Goal: Find specific page/section: Find specific page/section

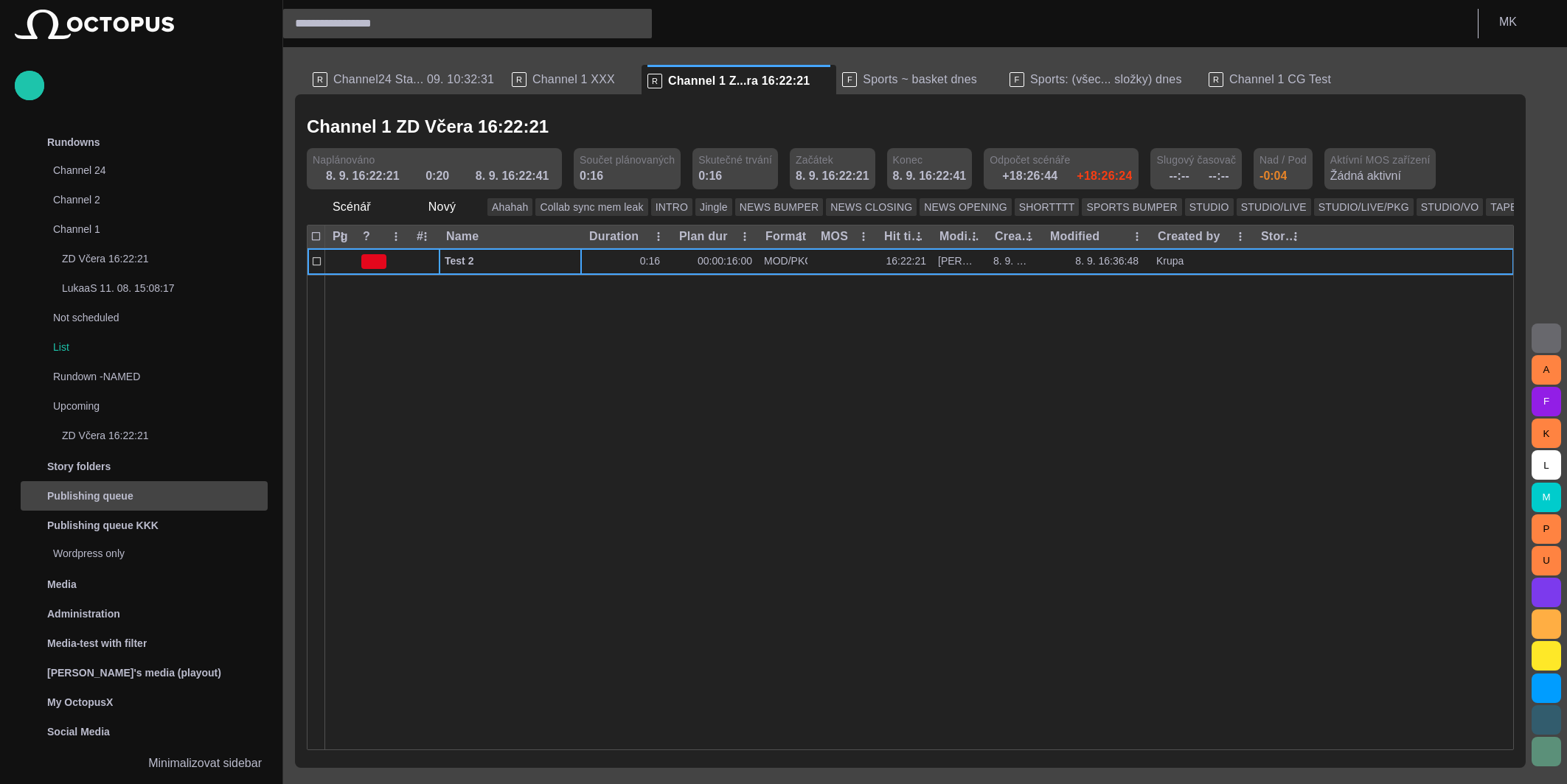
click at [100, 491] on p "Publishing queue" at bounding box center [90, 496] width 86 height 14
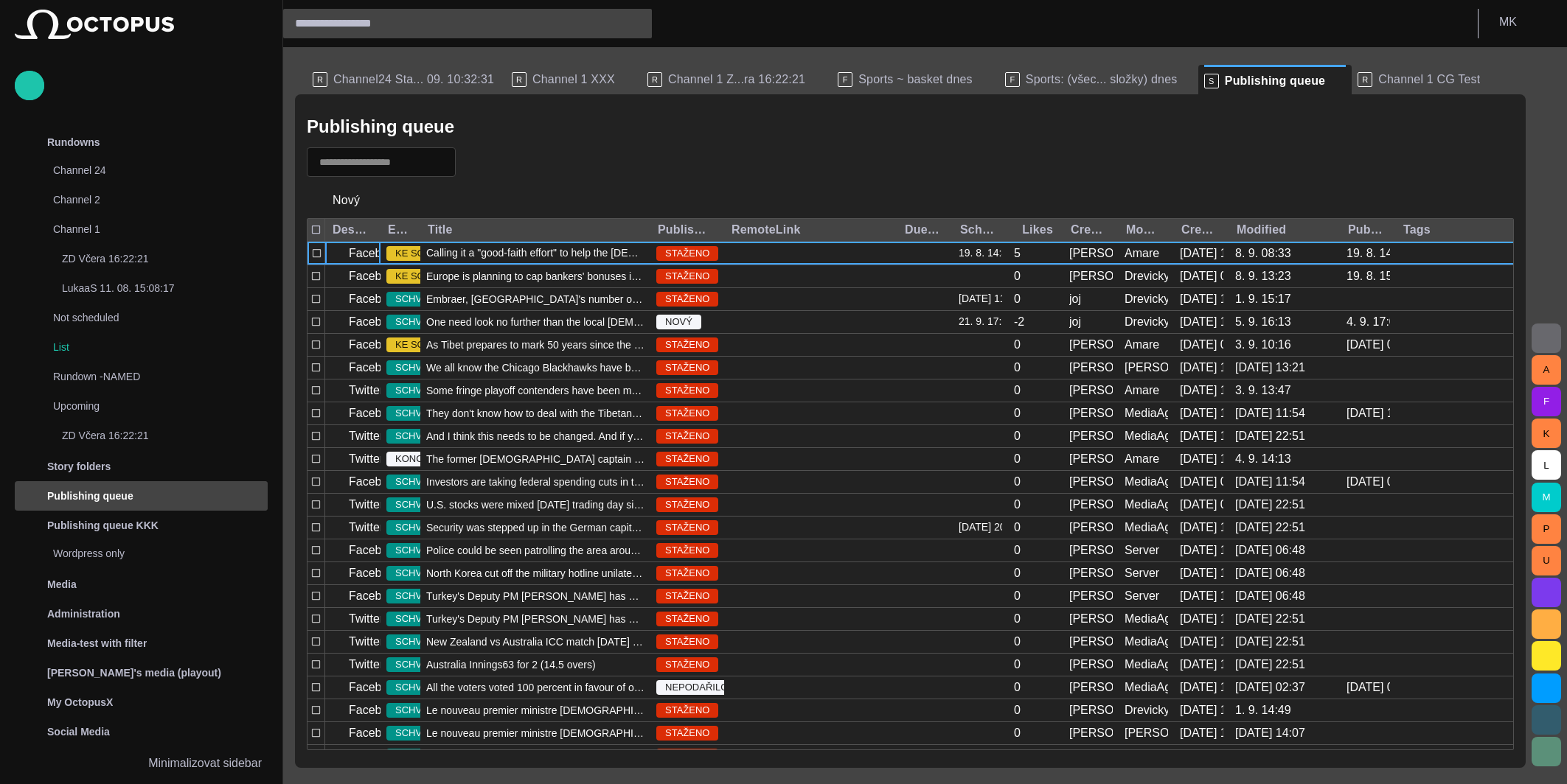
scroll to position [116, 0]
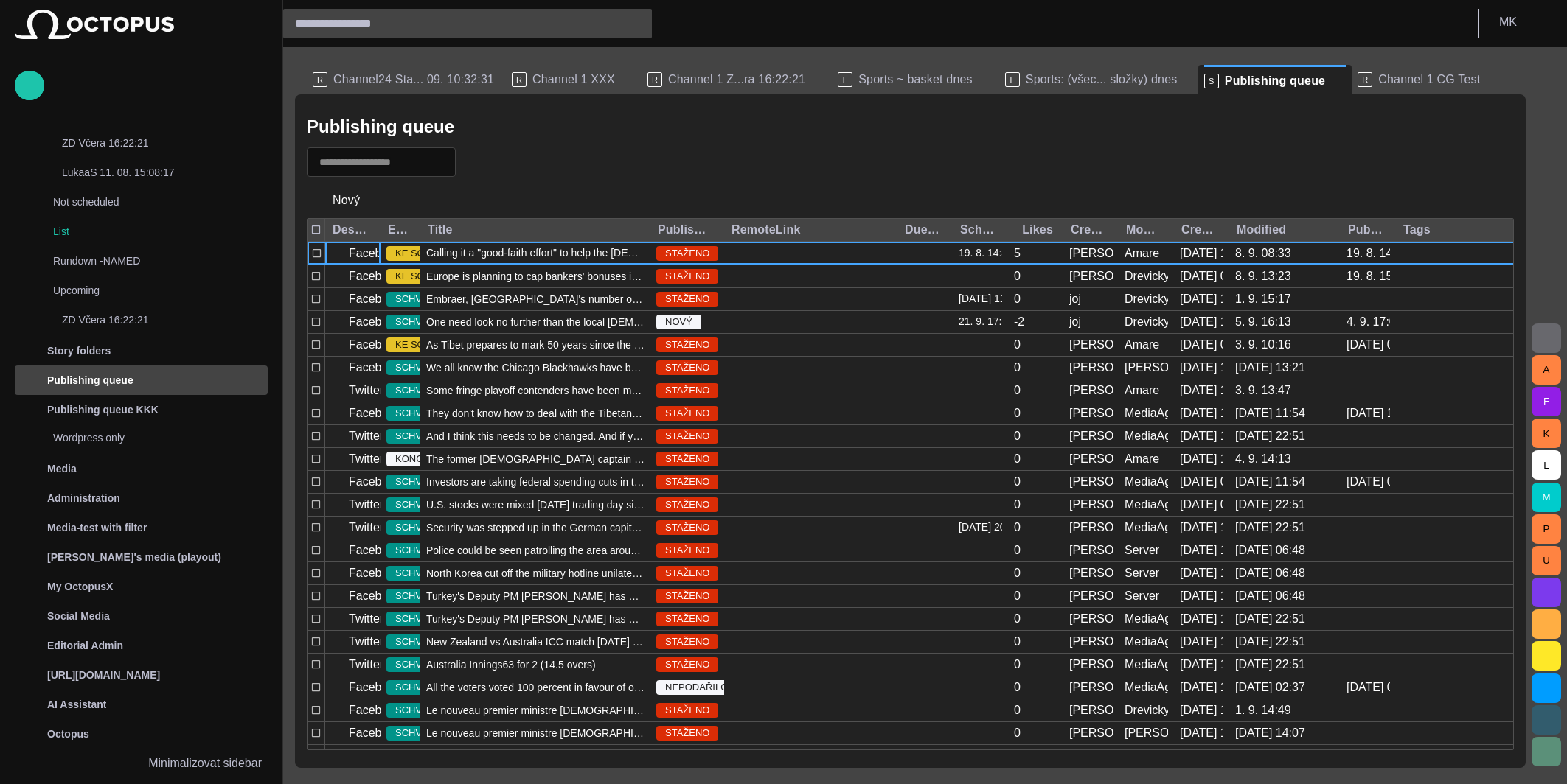
click at [483, 155] on span "button" at bounding box center [475, 162] width 14 height 14
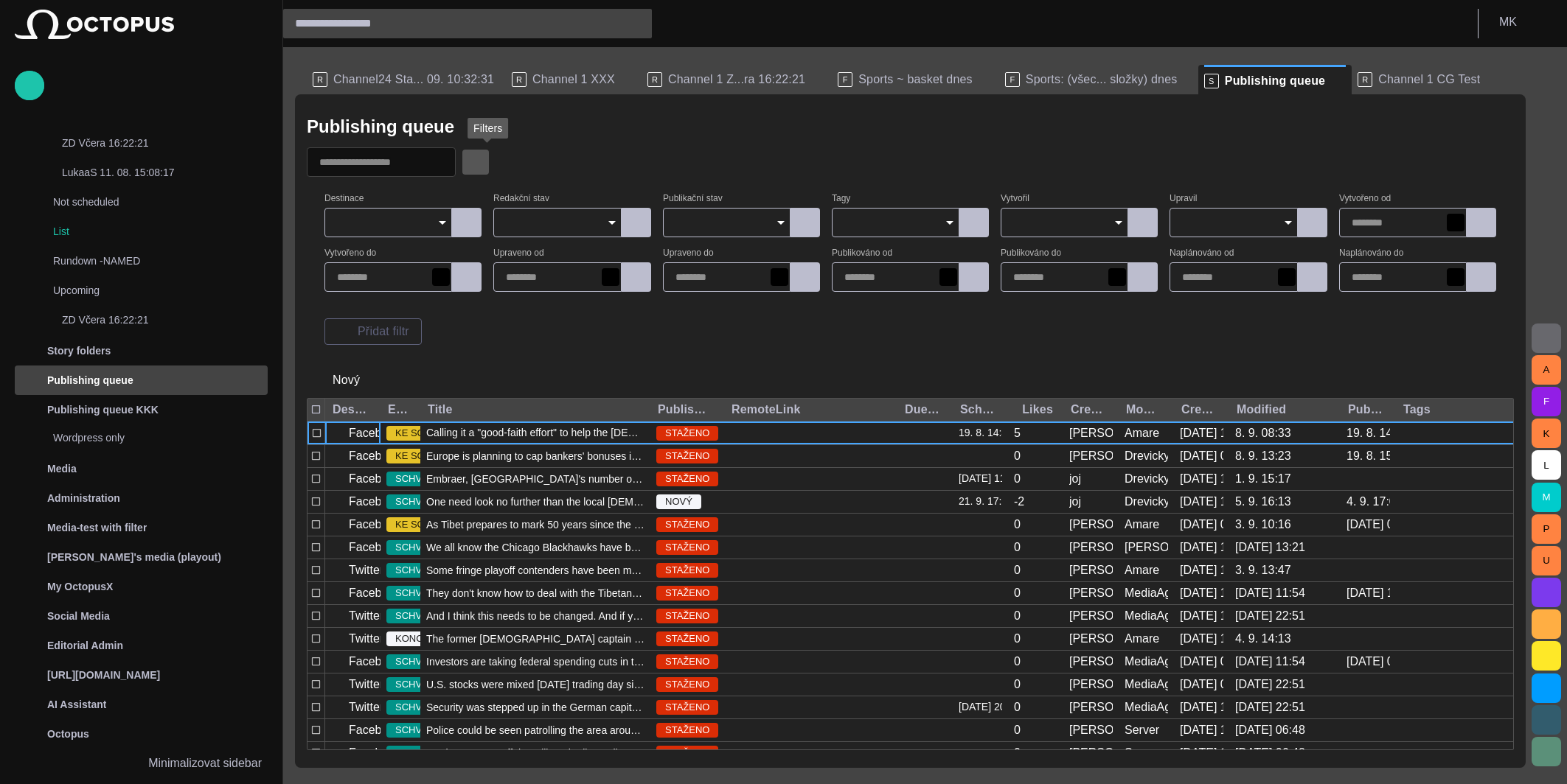
click at [483, 158] on span "button" at bounding box center [475, 162] width 14 height 14
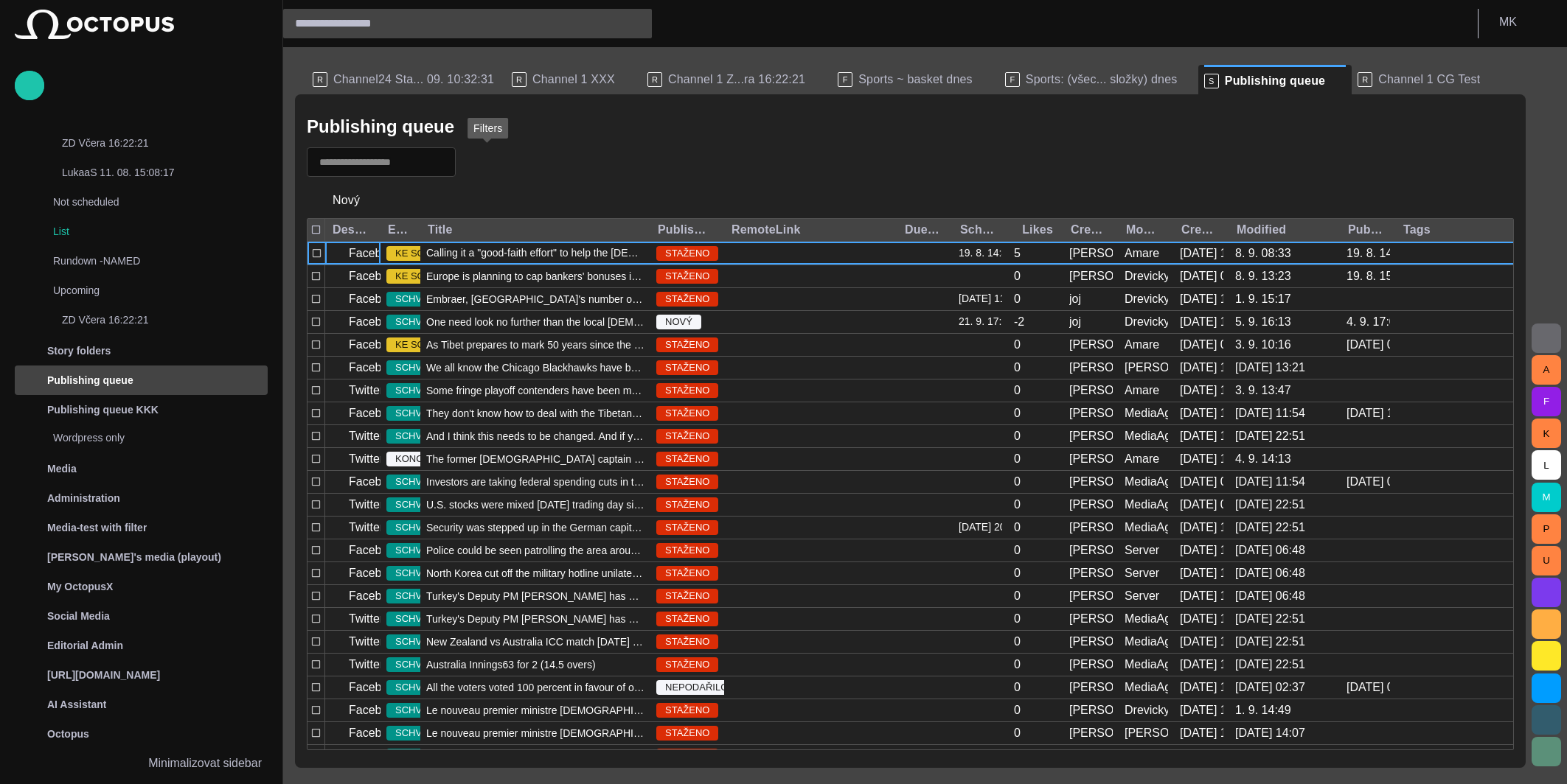
click at [483, 159] on span "button" at bounding box center [475, 162] width 14 height 14
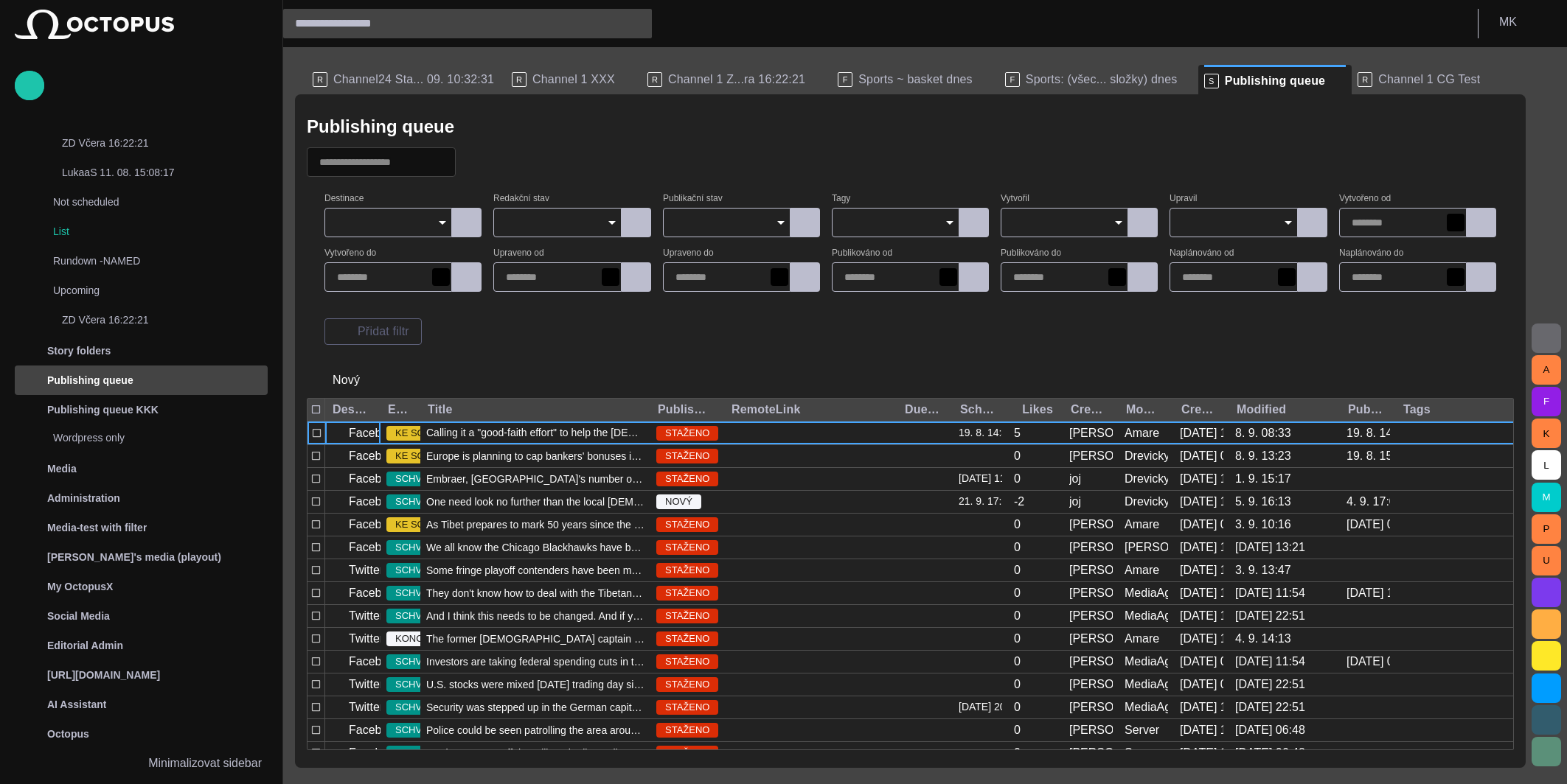
click at [443, 219] on icon "Open" at bounding box center [442, 222] width 18 height 18
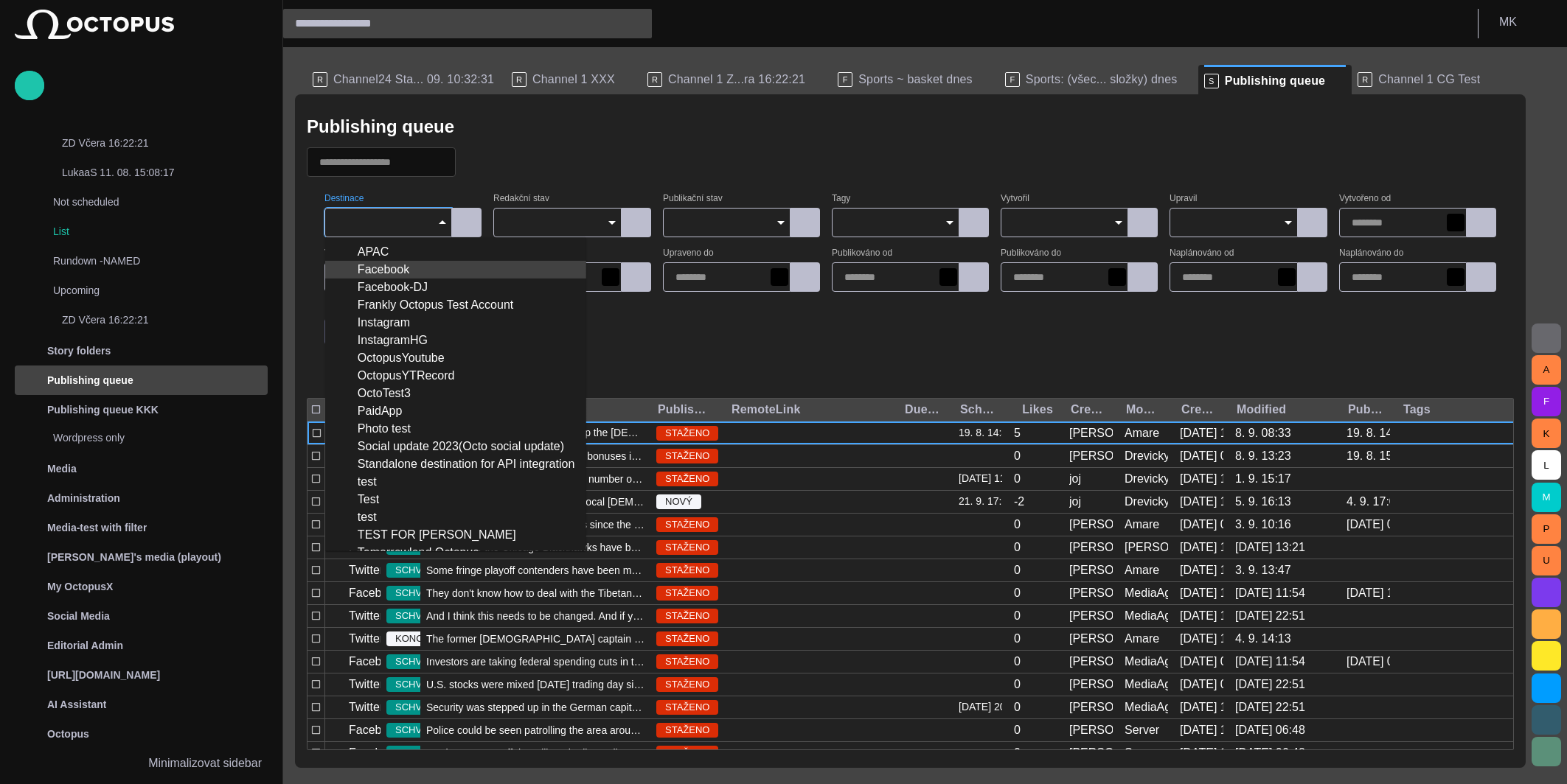
click at [379, 265] on div "Facebook" at bounding box center [456, 269] width 238 height 18
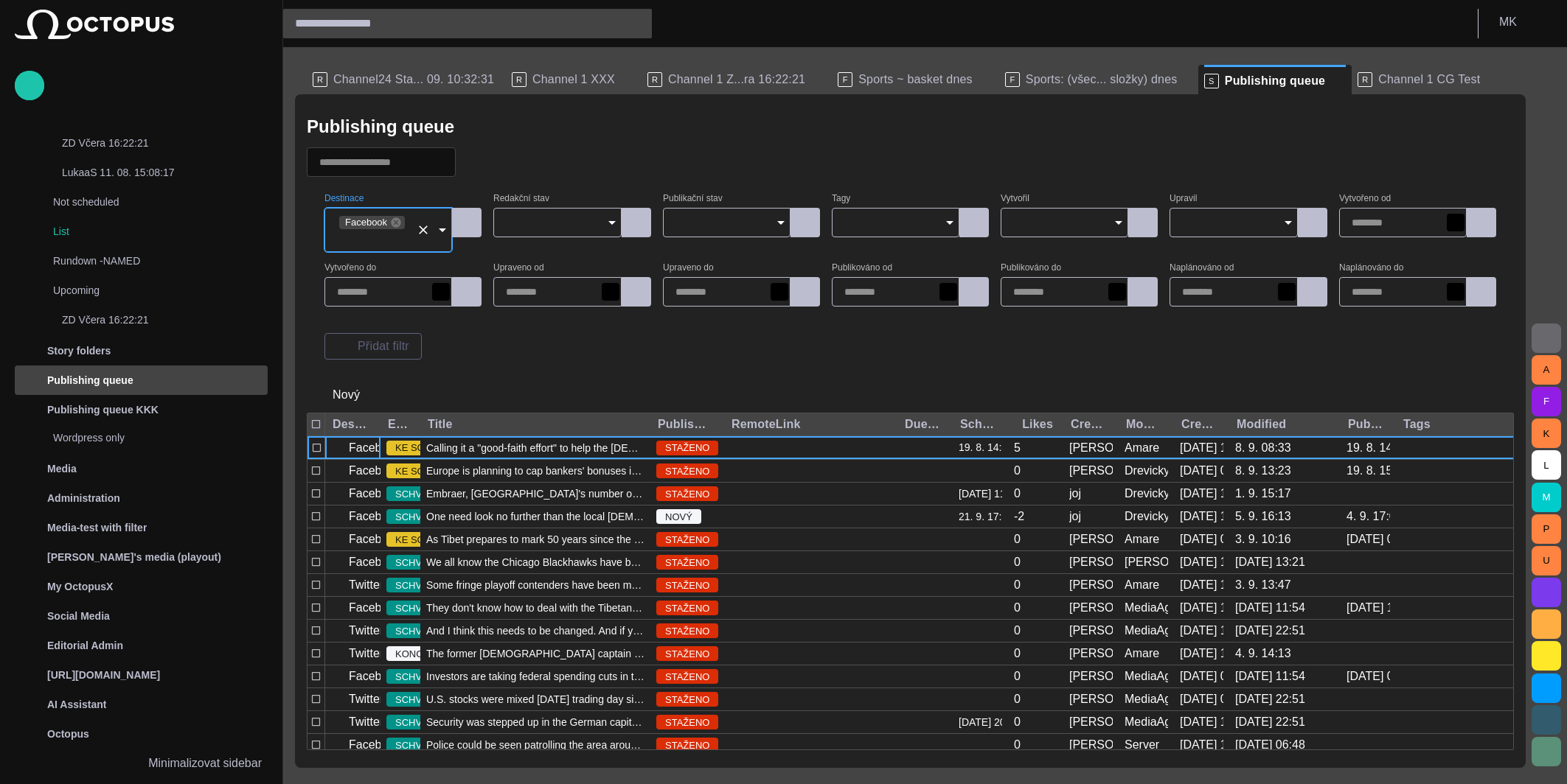
click at [520, 267] on label "Upraveno od" at bounding box center [519, 268] width 51 height 10
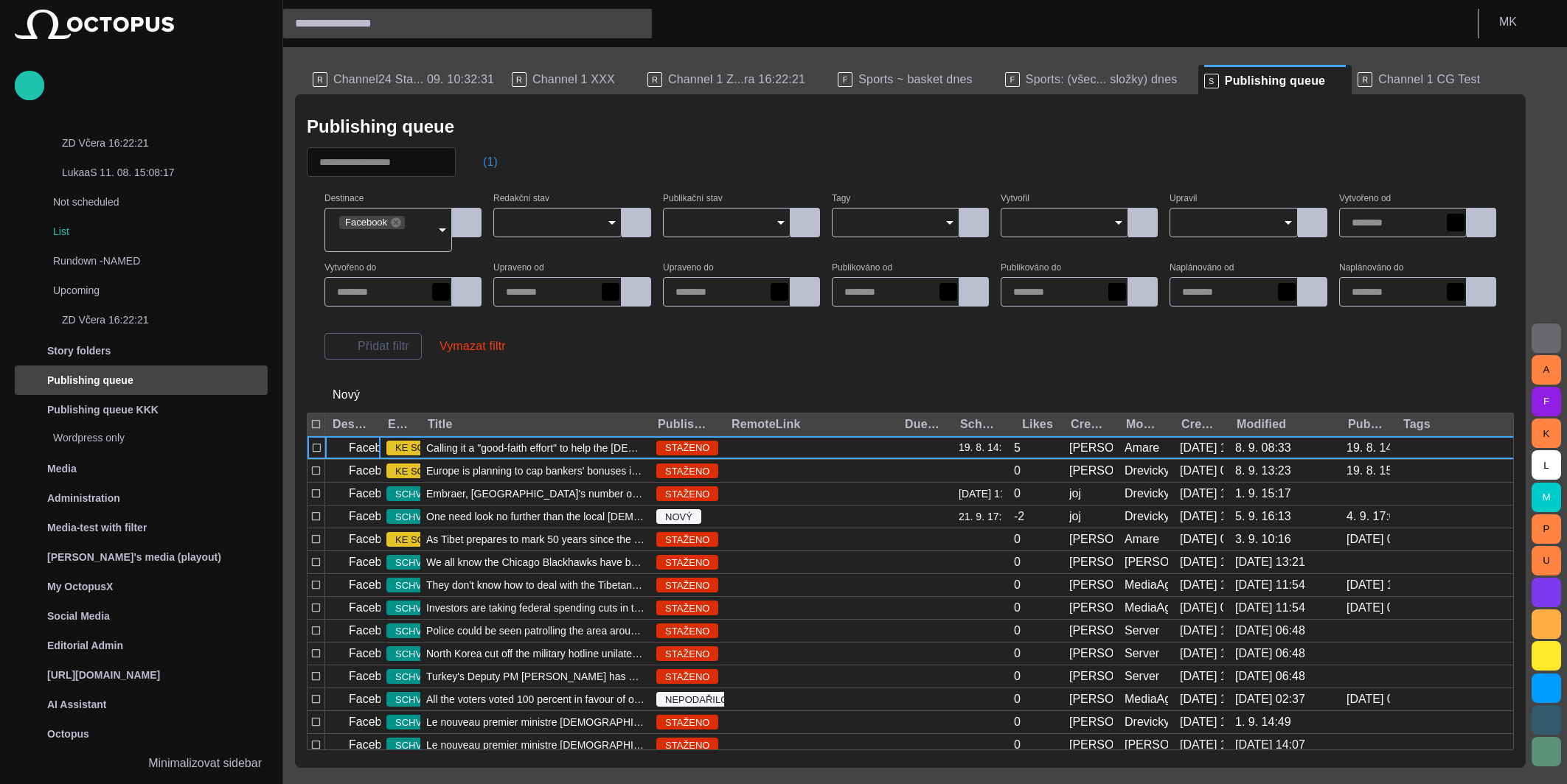
click at [483, 159] on span "button" at bounding box center [475, 162] width 14 height 14
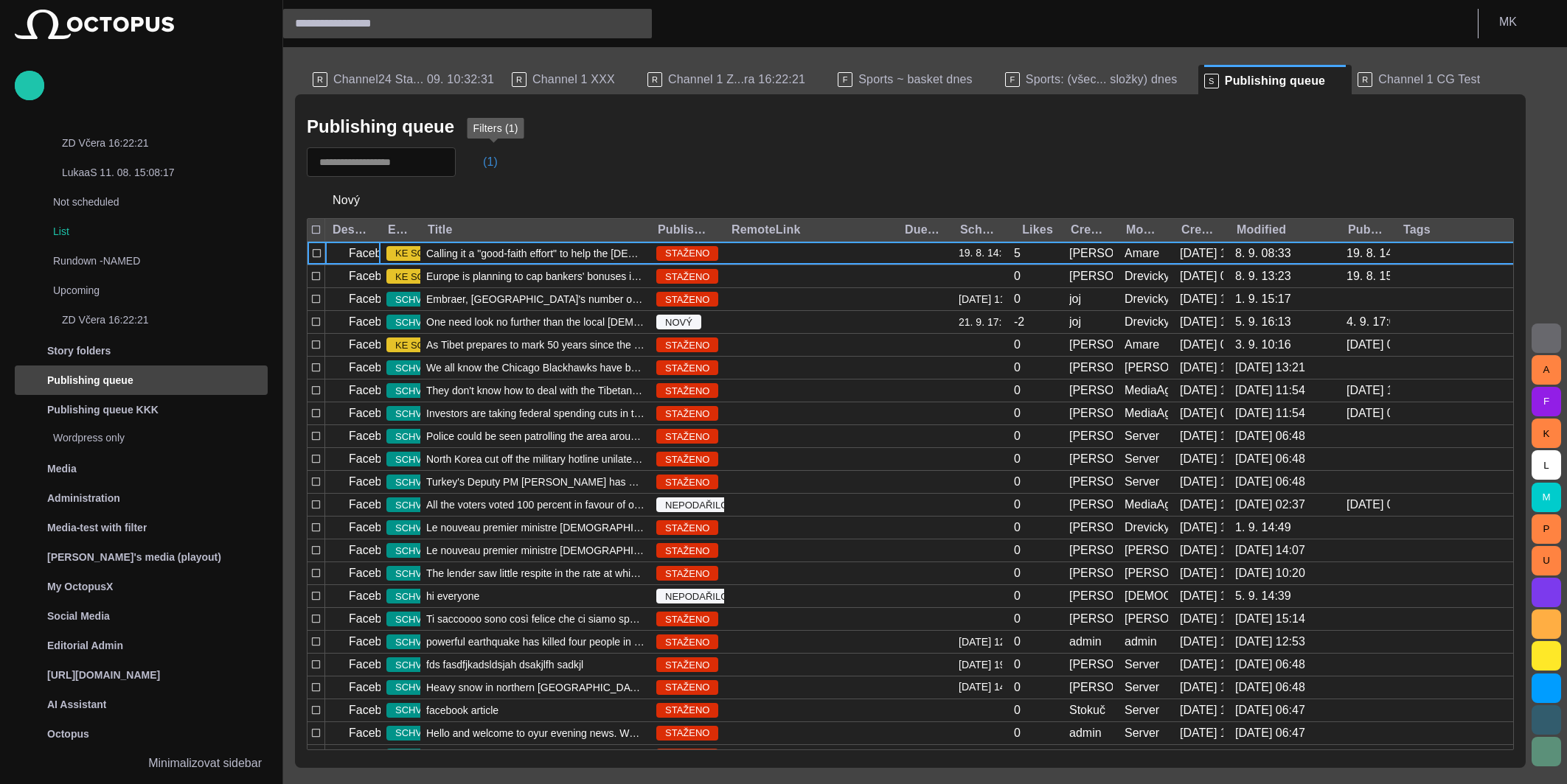
click at [483, 160] on span "button" at bounding box center [475, 162] width 14 height 14
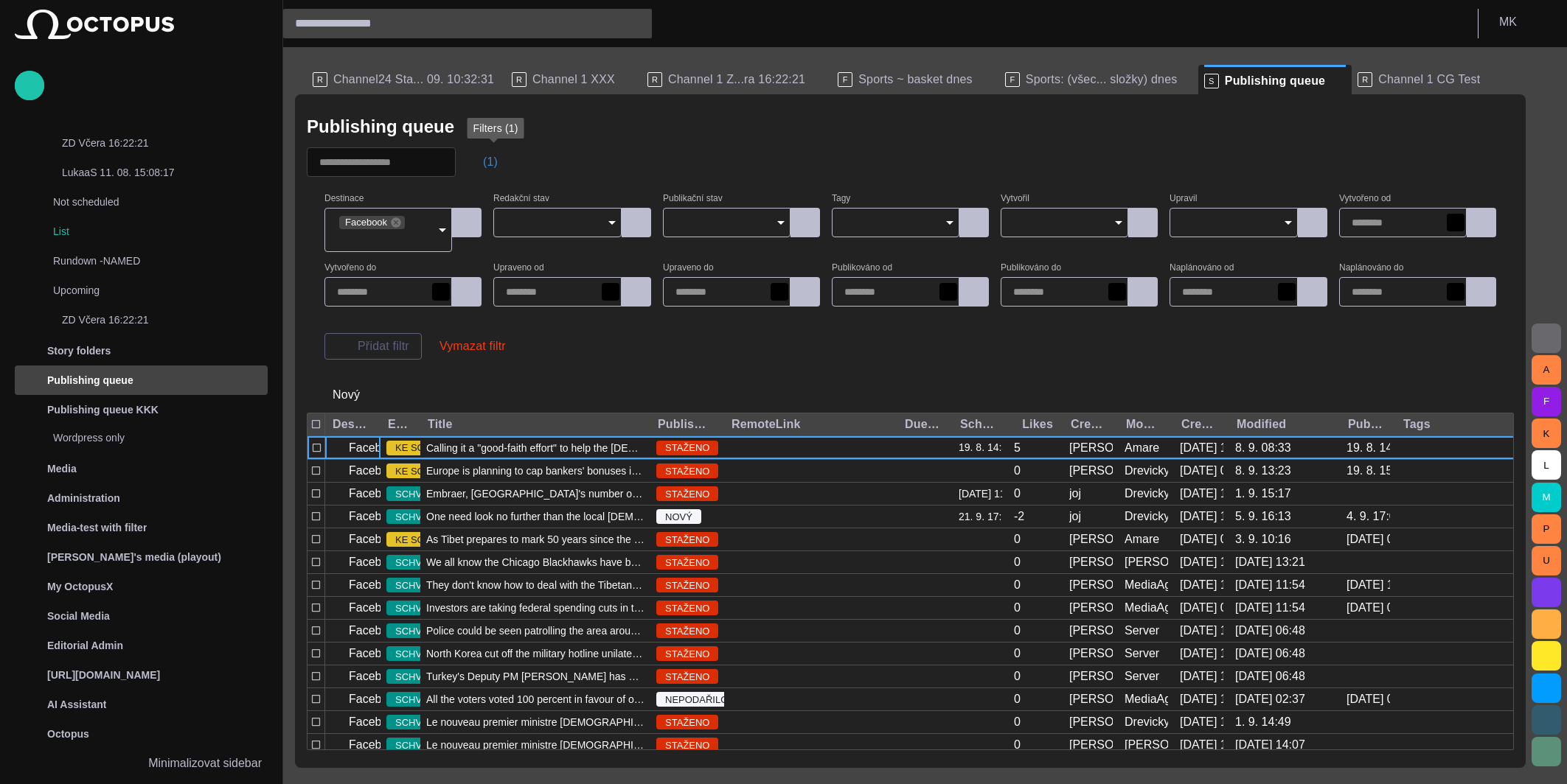
click at [483, 160] on span "button" at bounding box center [475, 162] width 14 height 14
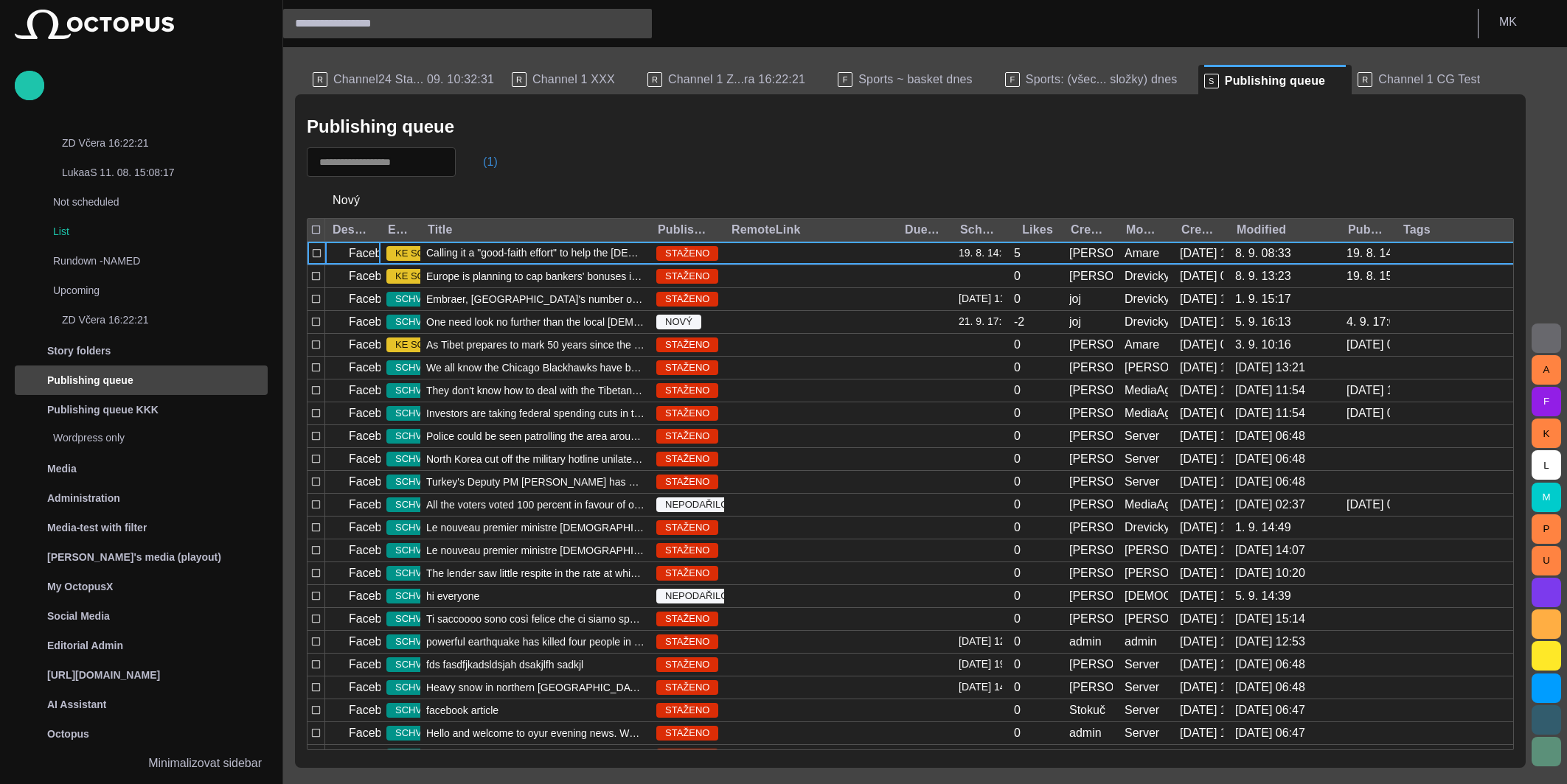
click at [497, 158] on button "(1)" at bounding box center [483, 162] width 43 height 26
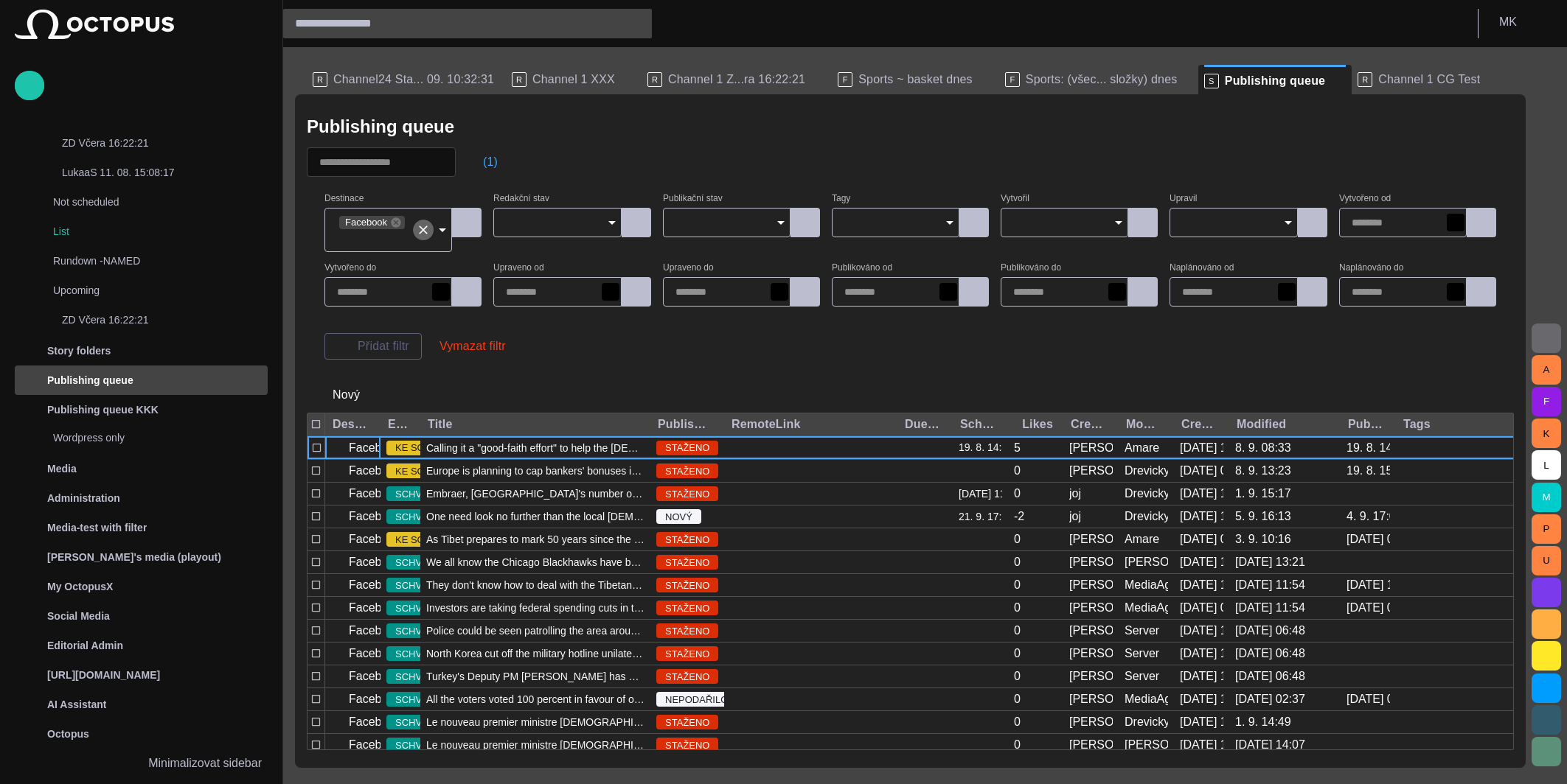
click at [422, 231] on icon "Clear" at bounding box center [422, 229] width 9 height 9
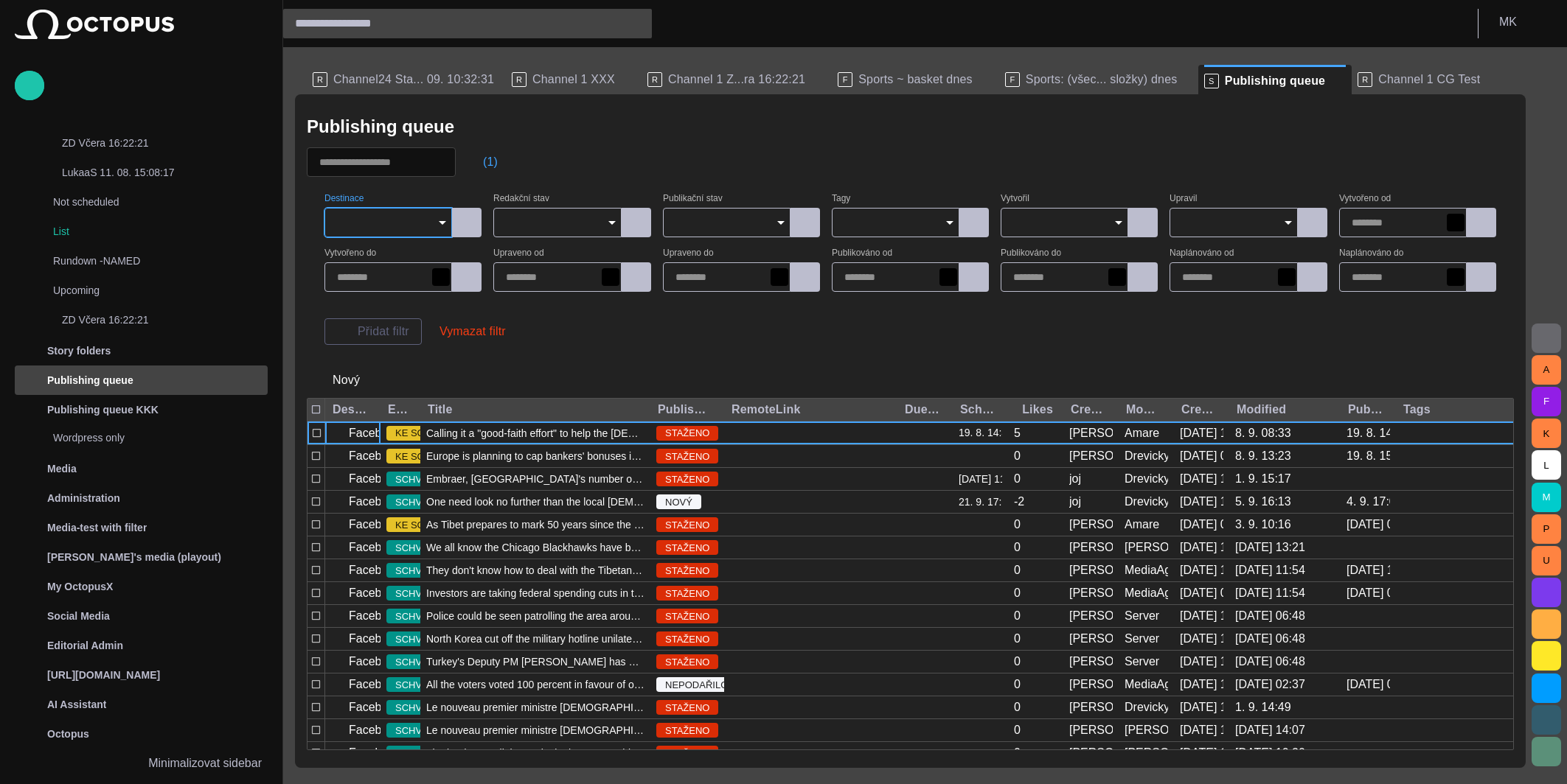
click at [540, 171] on div "(1)" at bounding box center [910, 162] width 1207 height 29
click at [489, 339] on div "Destinace Redakční stav Publikační stav [PERSON_NAME] Upravil Vytvořeno od Vytv…" at bounding box center [910, 269] width 1172 height 151
click at [359, 332] on div "Přidat filtr" at bounding box center [373, 331] width 97 height 26
click at [666, 165] on div at bounding box center [910, 162] width 1207 height 29
click at [483, 161] on span "button" at bounding box center [475, 162] width 14 height 14
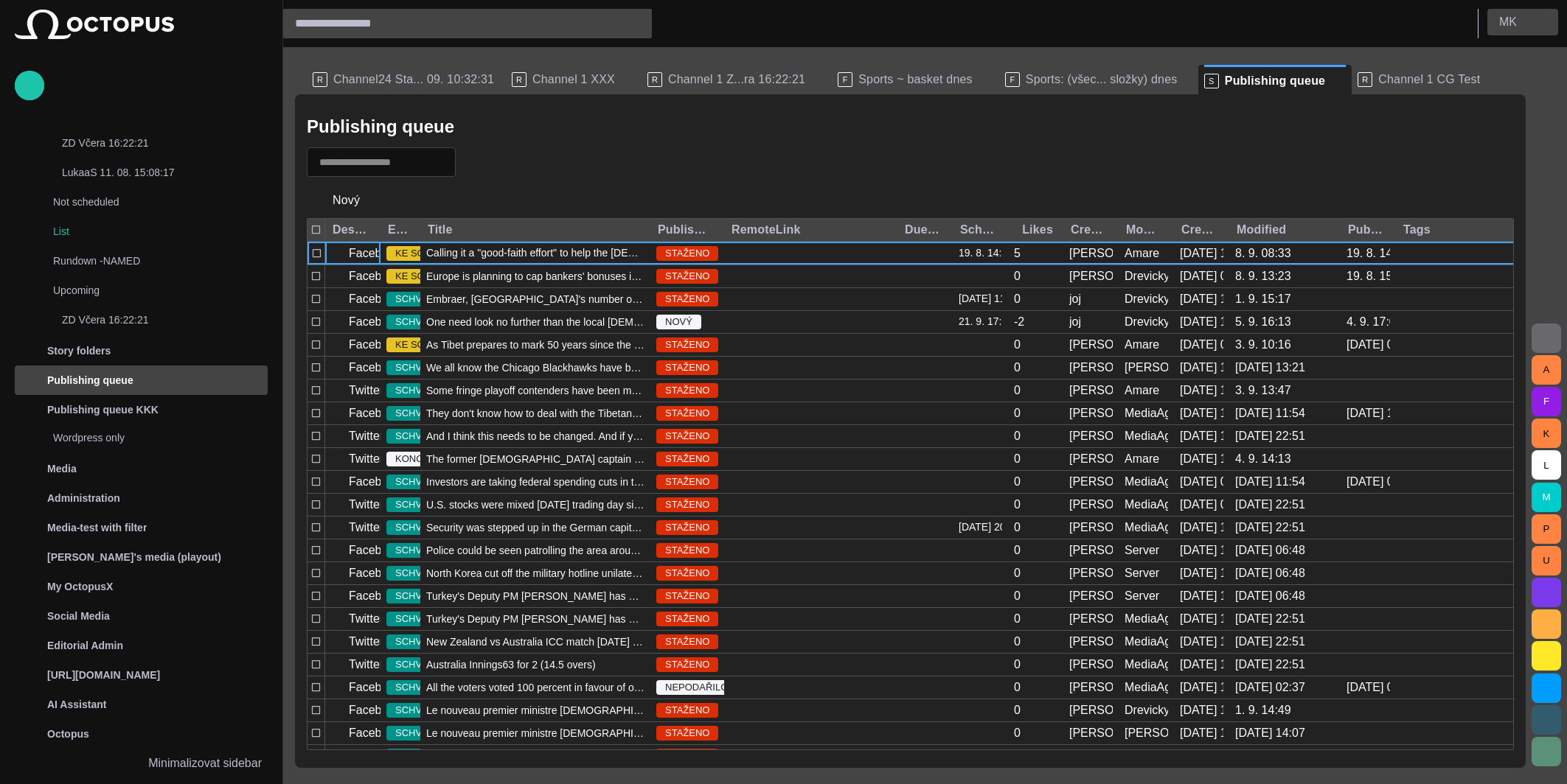
click at [1547, 14] on button "M K" at bounding box center [1522, 22] width 71 height 26
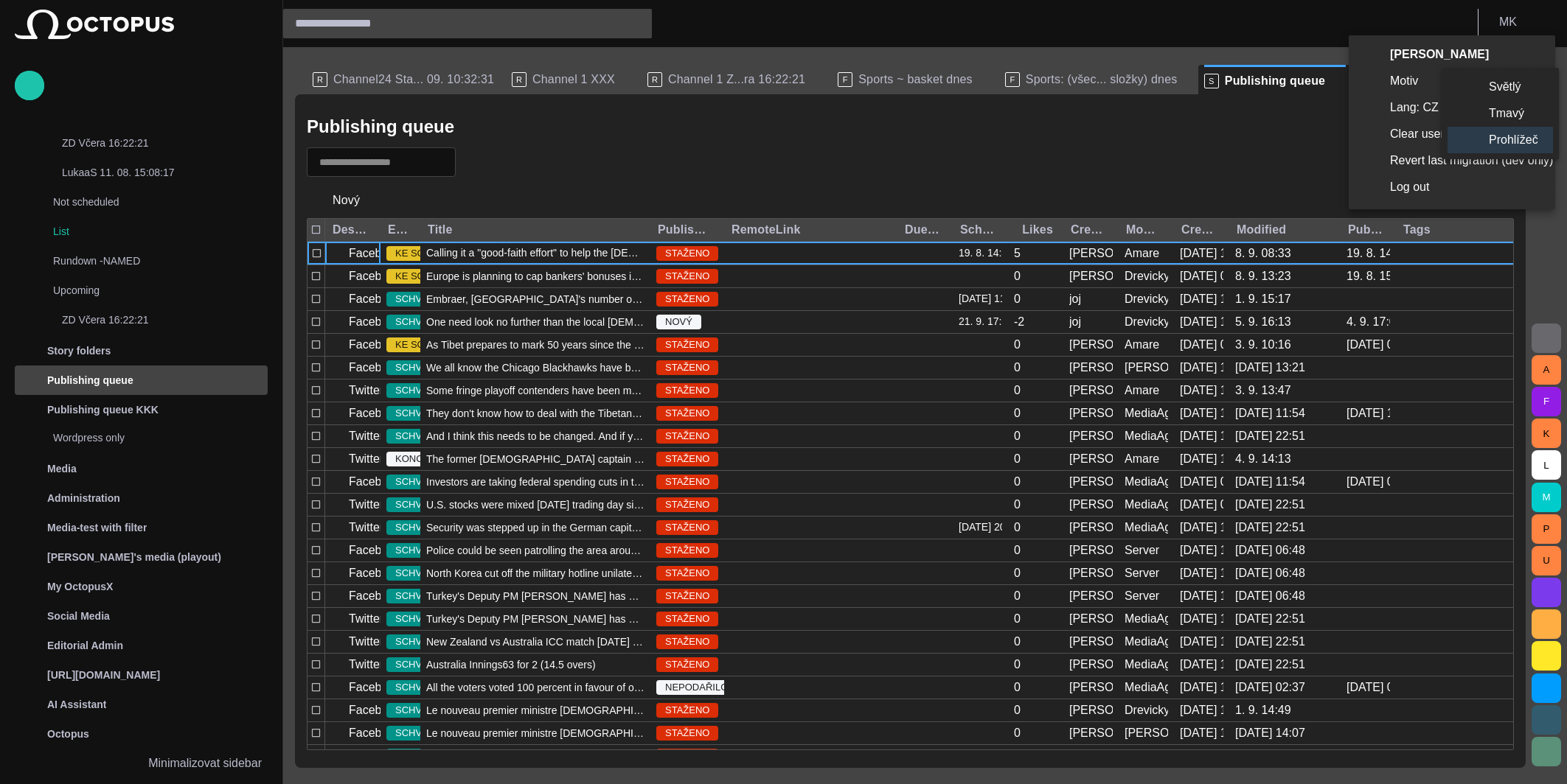
click at [1499, 92] on li "Světlý" at bounding box center [1500, 86] width 105 height 26
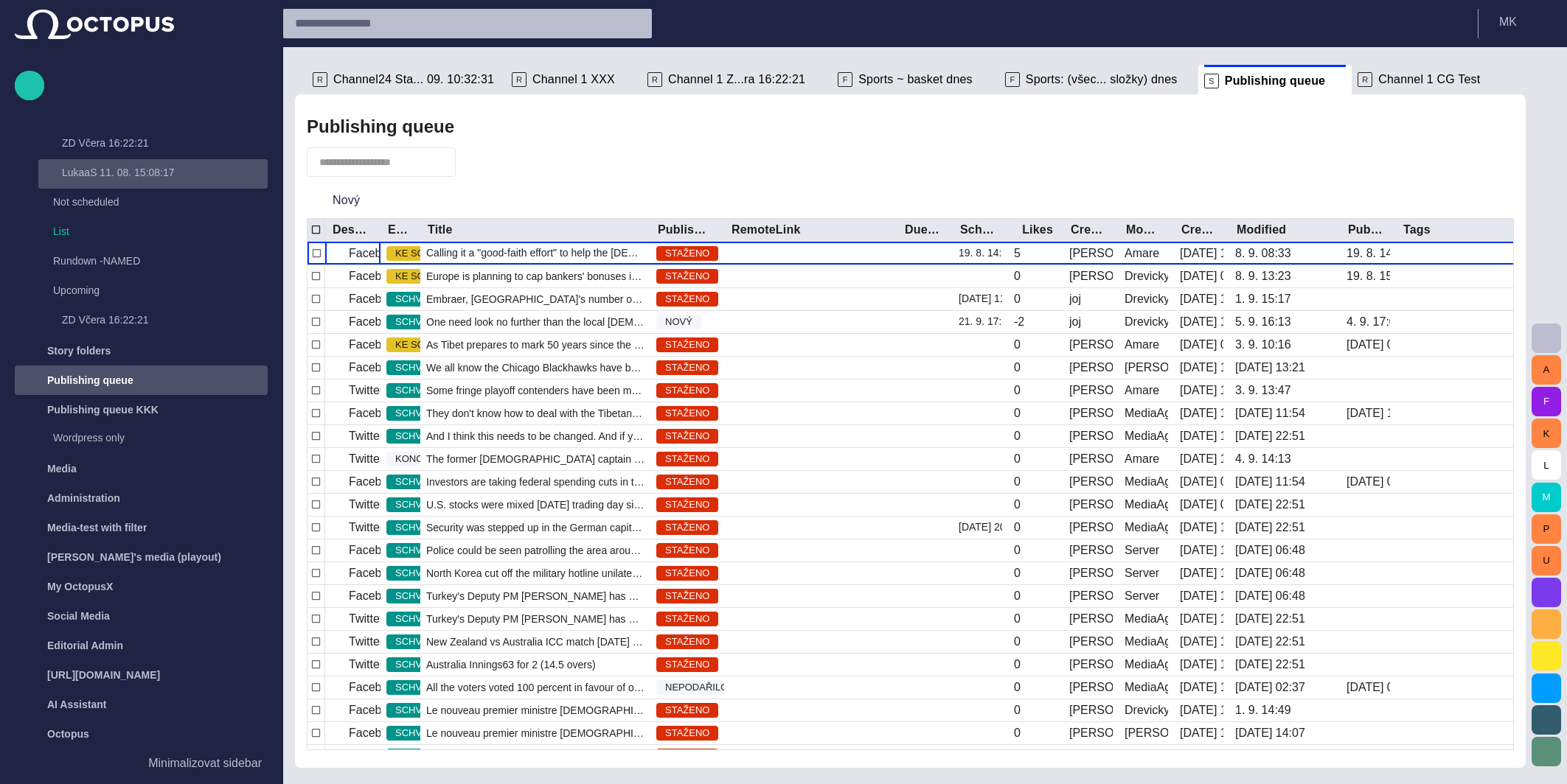
scroll to position [0, 0]
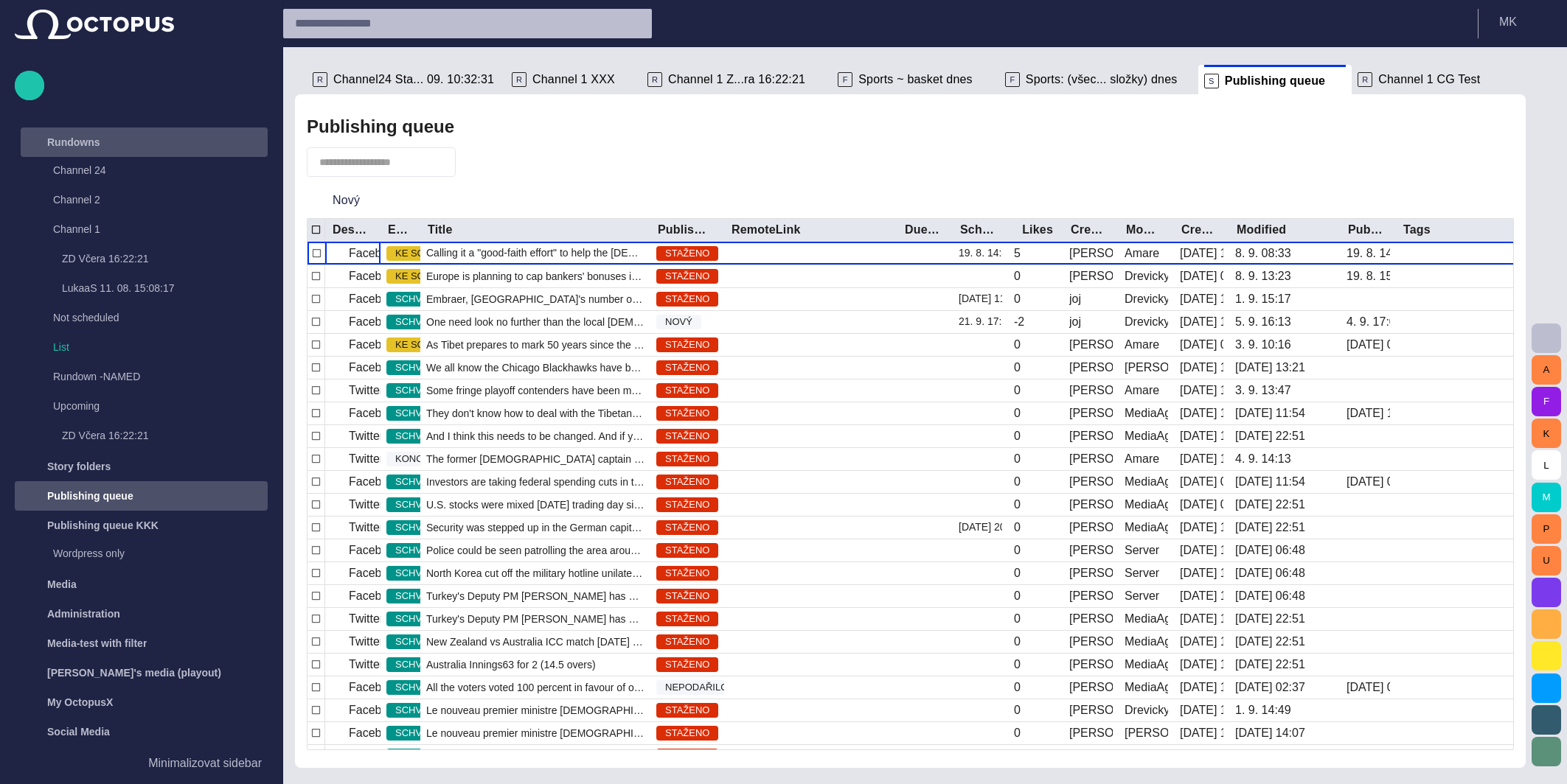
click at [253, 148] on div "main menu" at bounding box center [253, 142] width 29 height 29
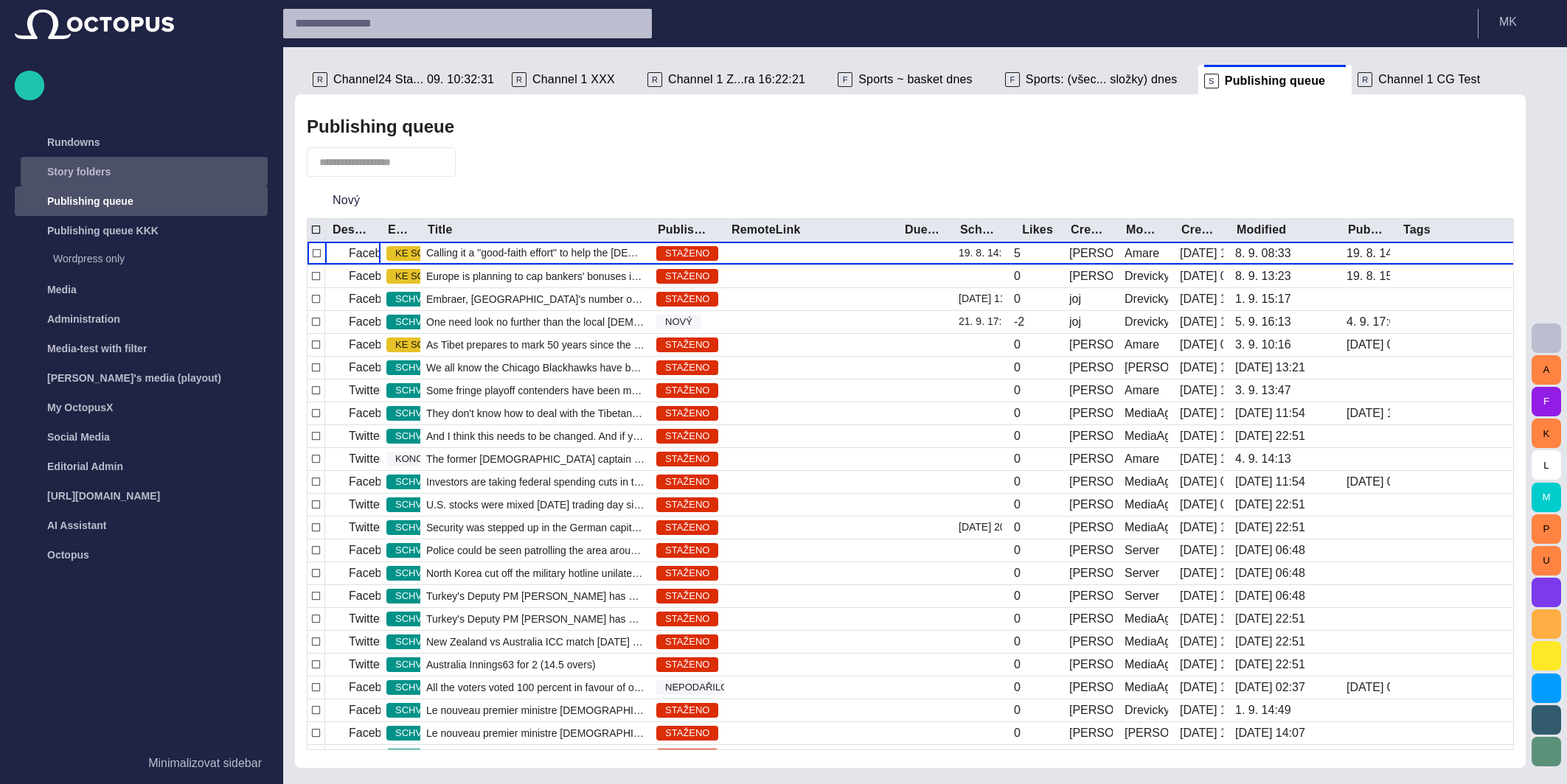
click at [249, 167] on span "main menu" at bounding box center [253, 171] width 12 height 12
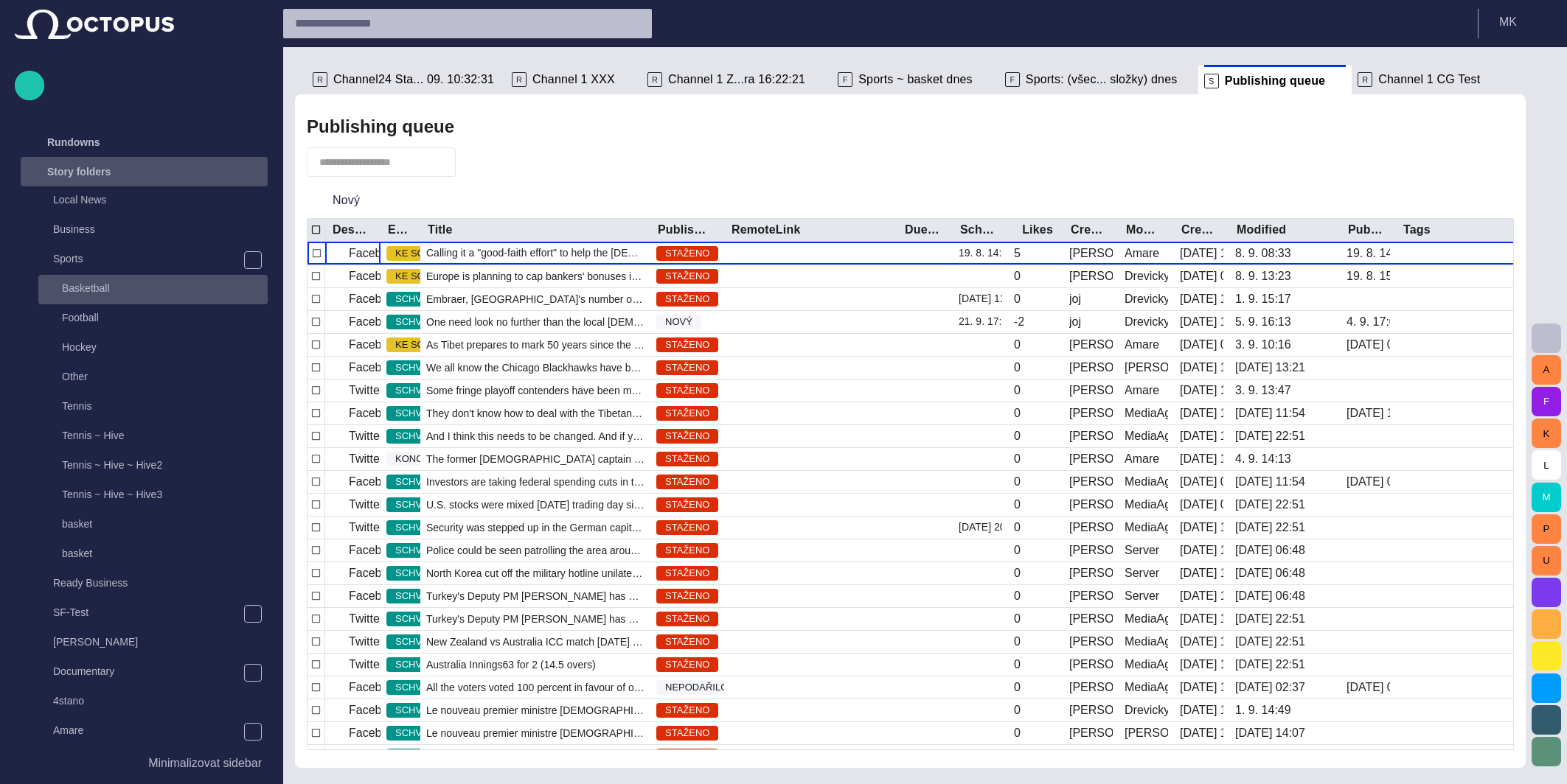
click at [111, 288] on p "Basketball" at bounding box center [165, 288] width 206 height 14
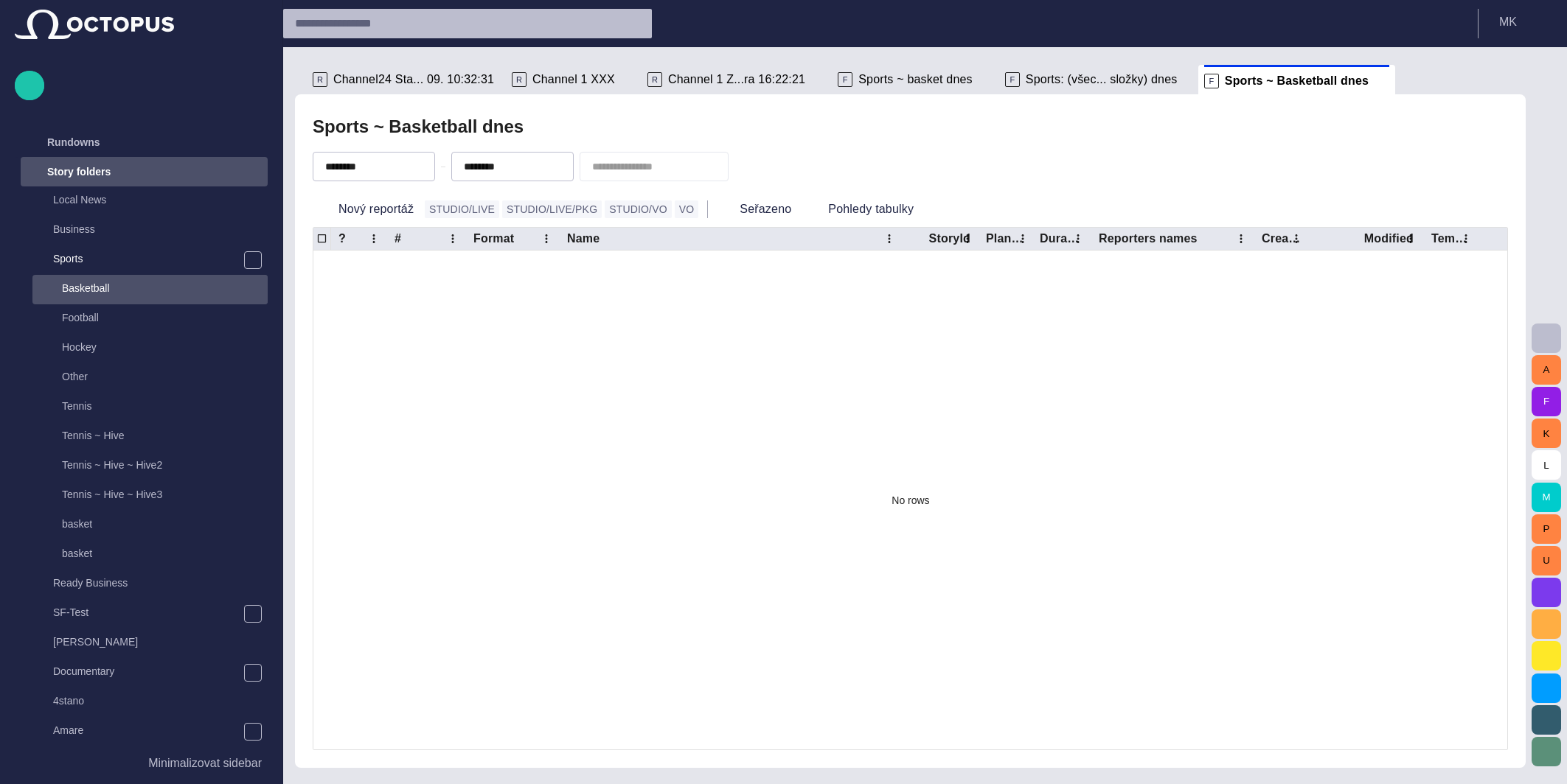
scroll to position [29, 0]
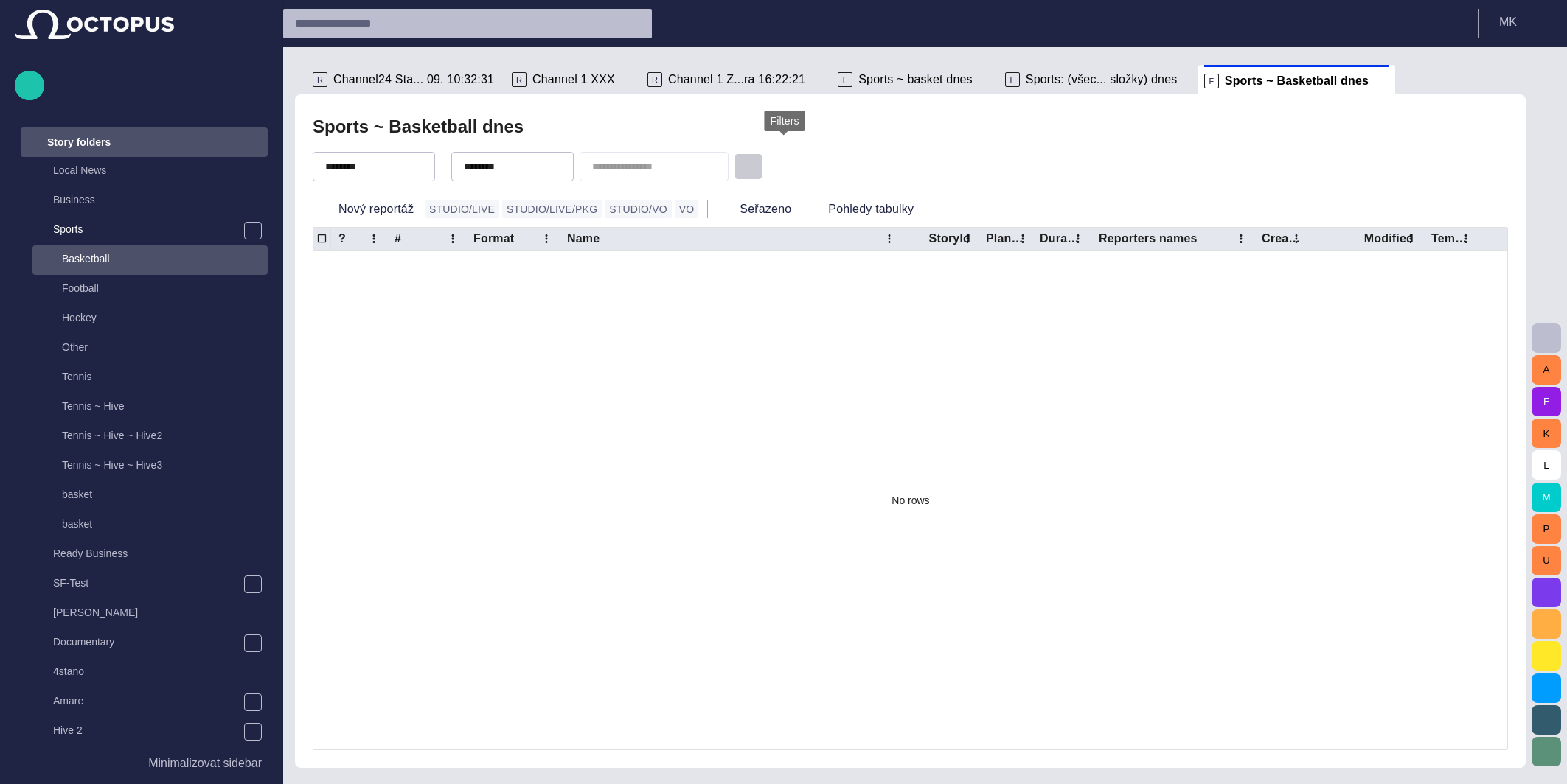
click at [756, 168] on span "button" at bounding box center [748, 167] width 14 height 14
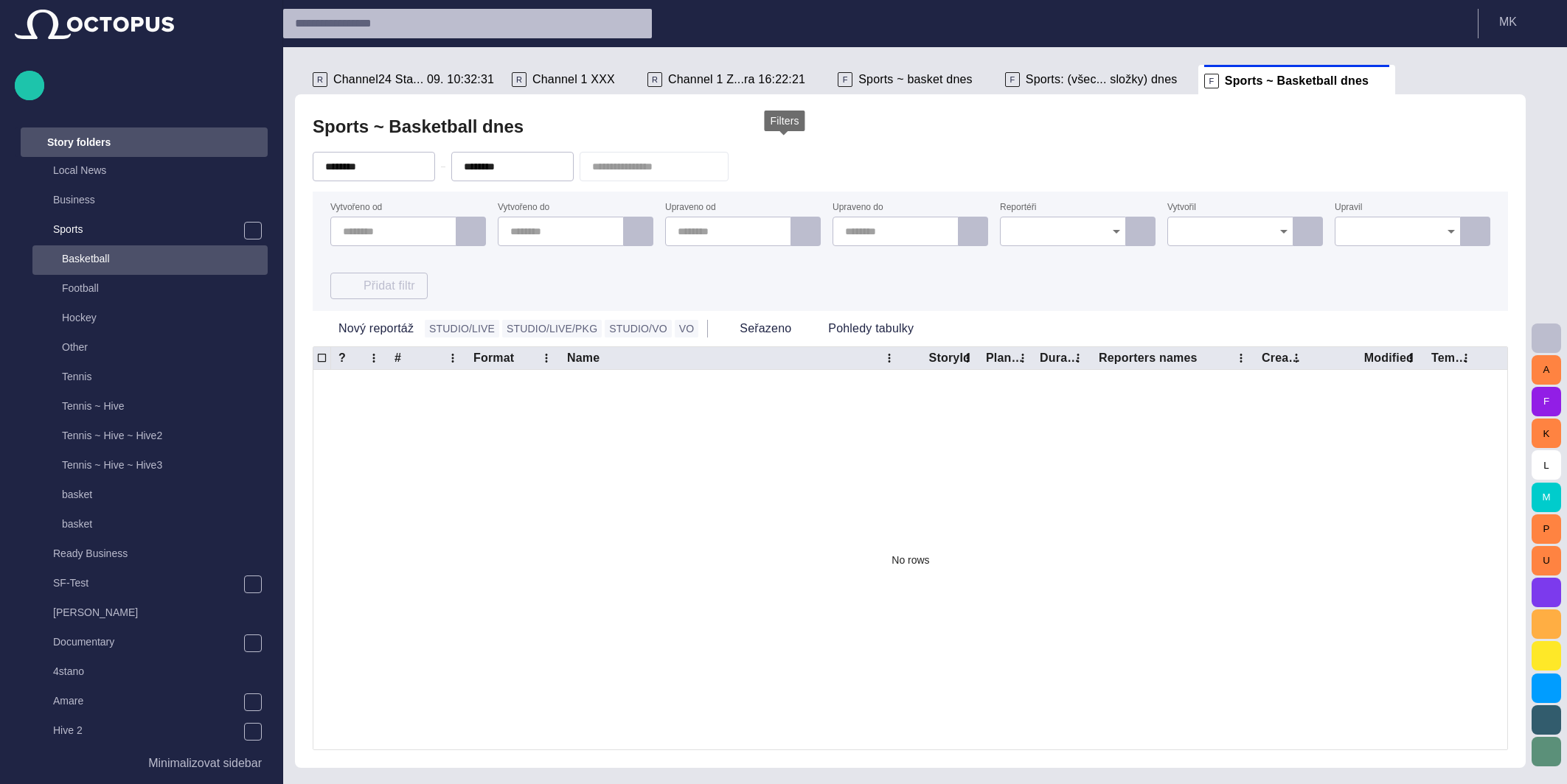
click at [756, 168] on span "button" at bounding box center [748, 167] width 14 height 14
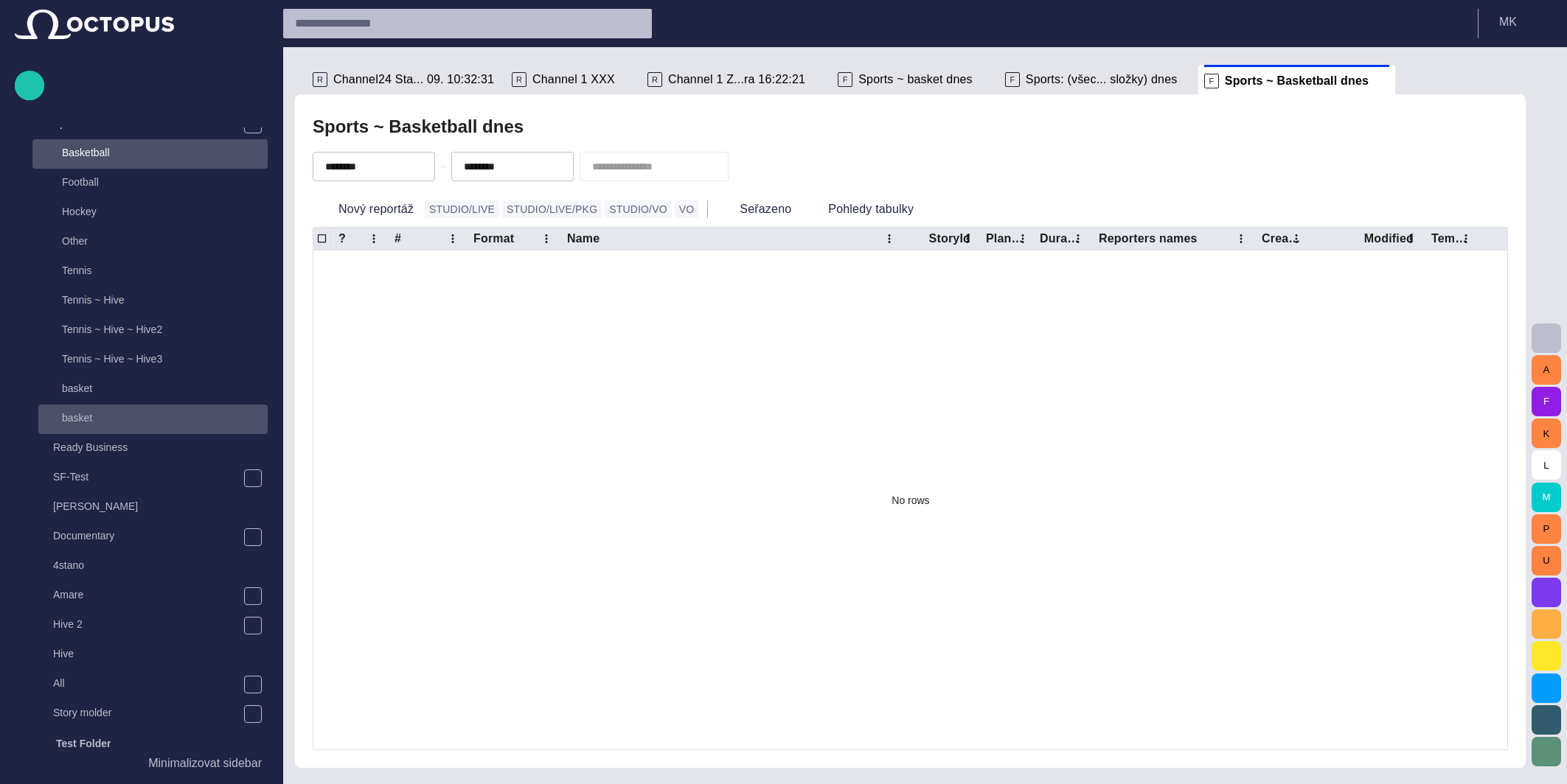
scroll to position [210, 0]
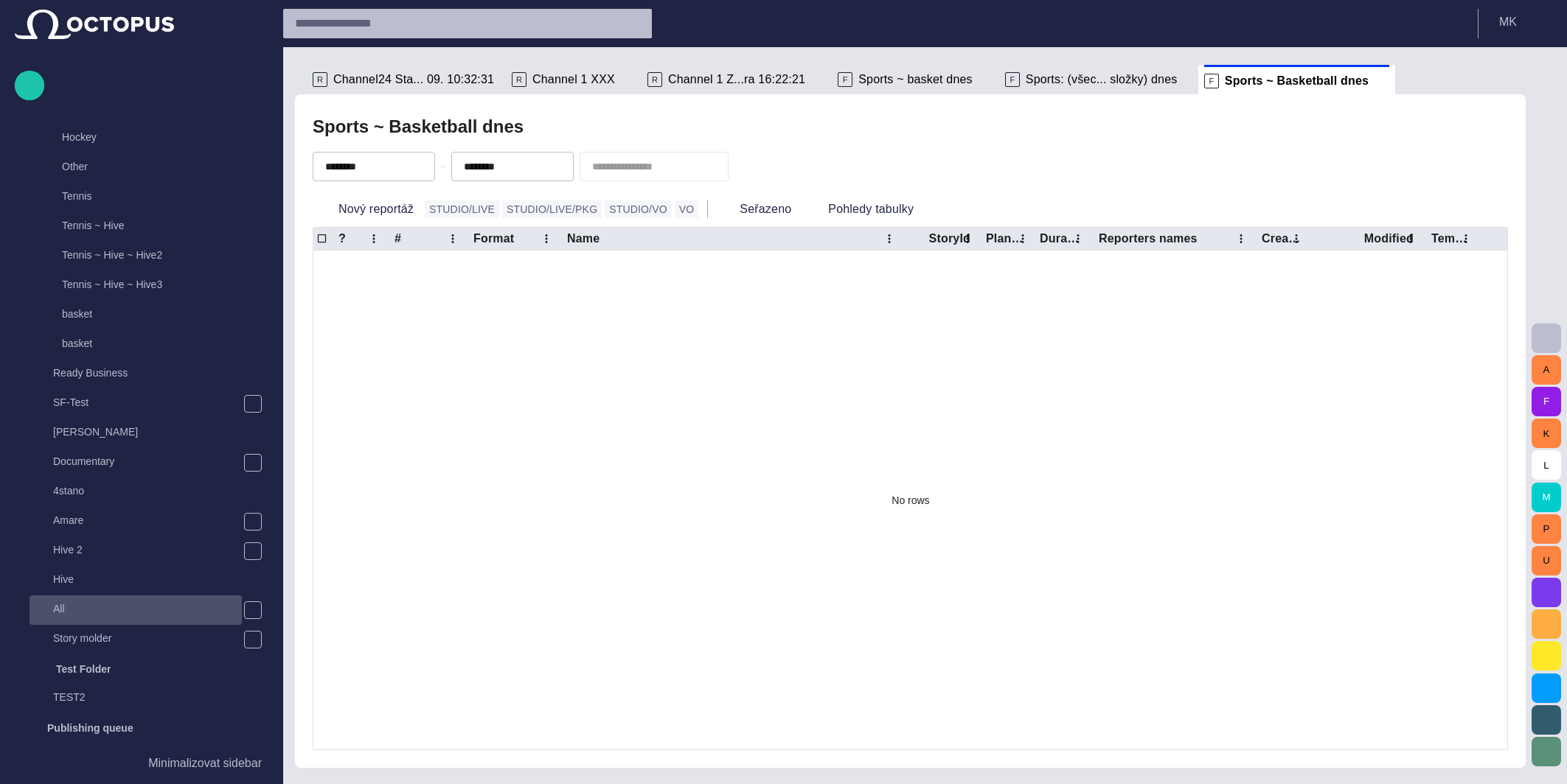
click at [64, 614] on p "All" at bounding box center [147, 609] width 189 height 14
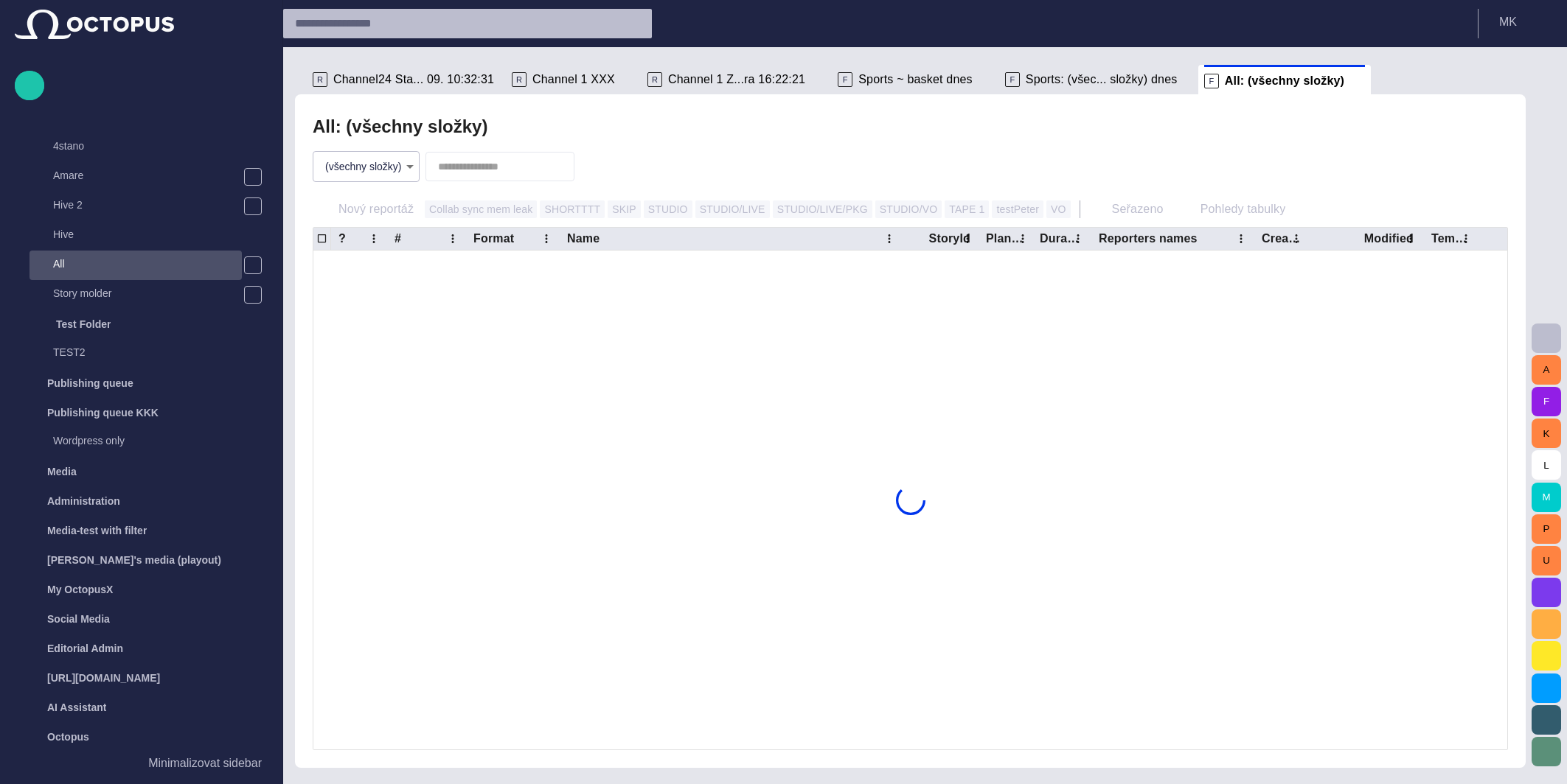
scroll to position [558, 0]
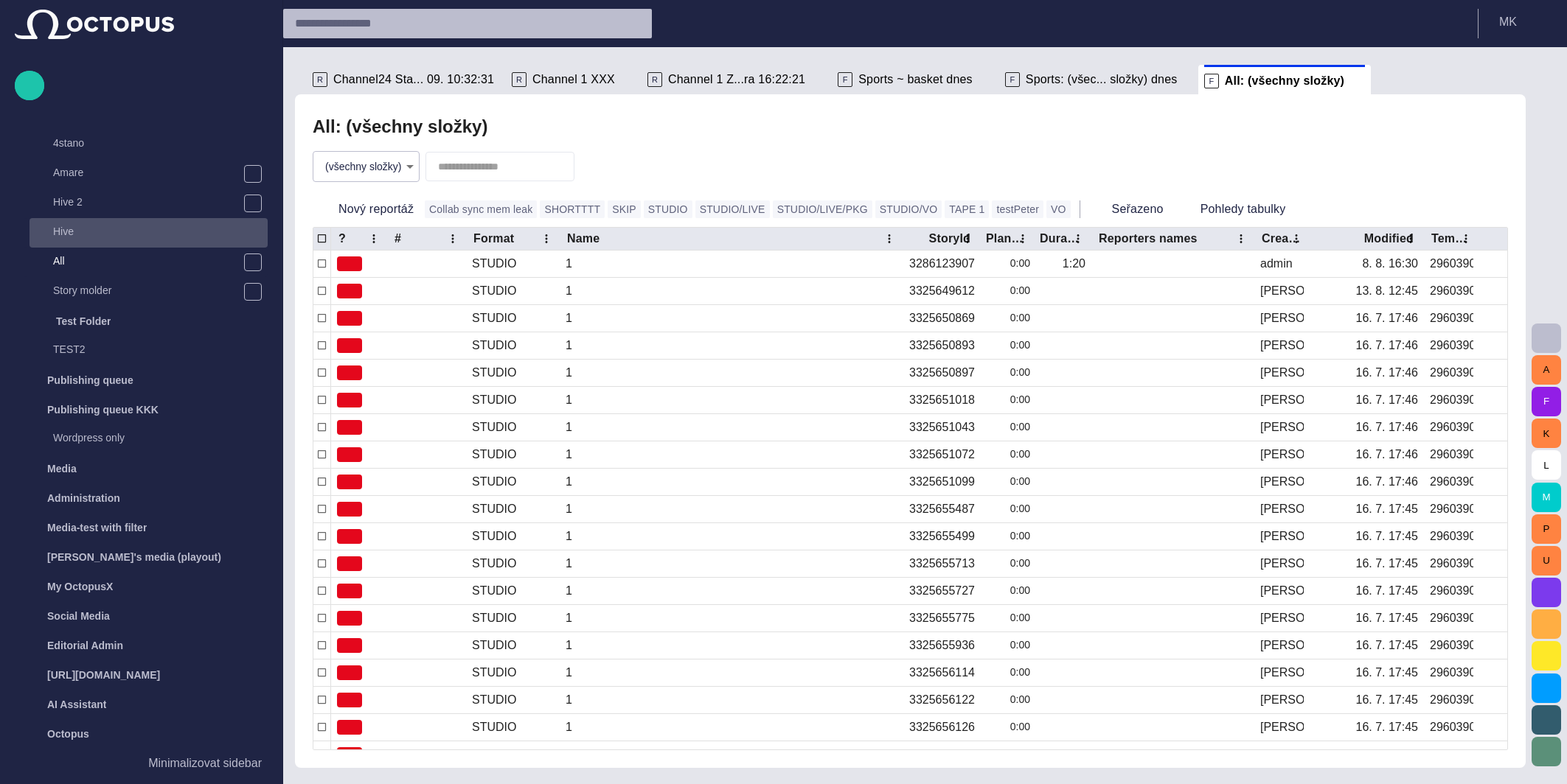
click at [57, 233] on p "Hive" at bounding box center [160, 231] width 214 height 14
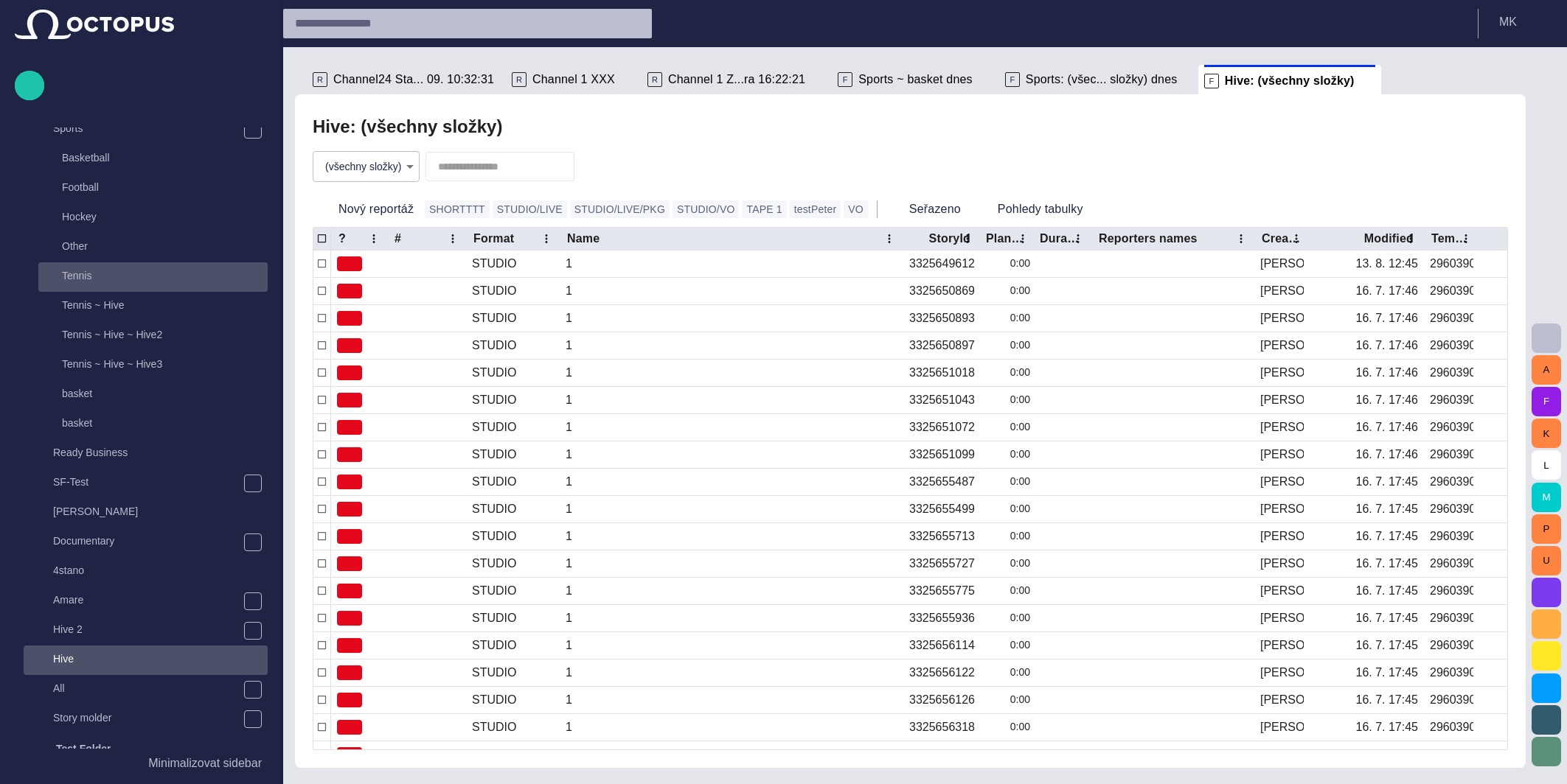
scroll to position [107, 0]
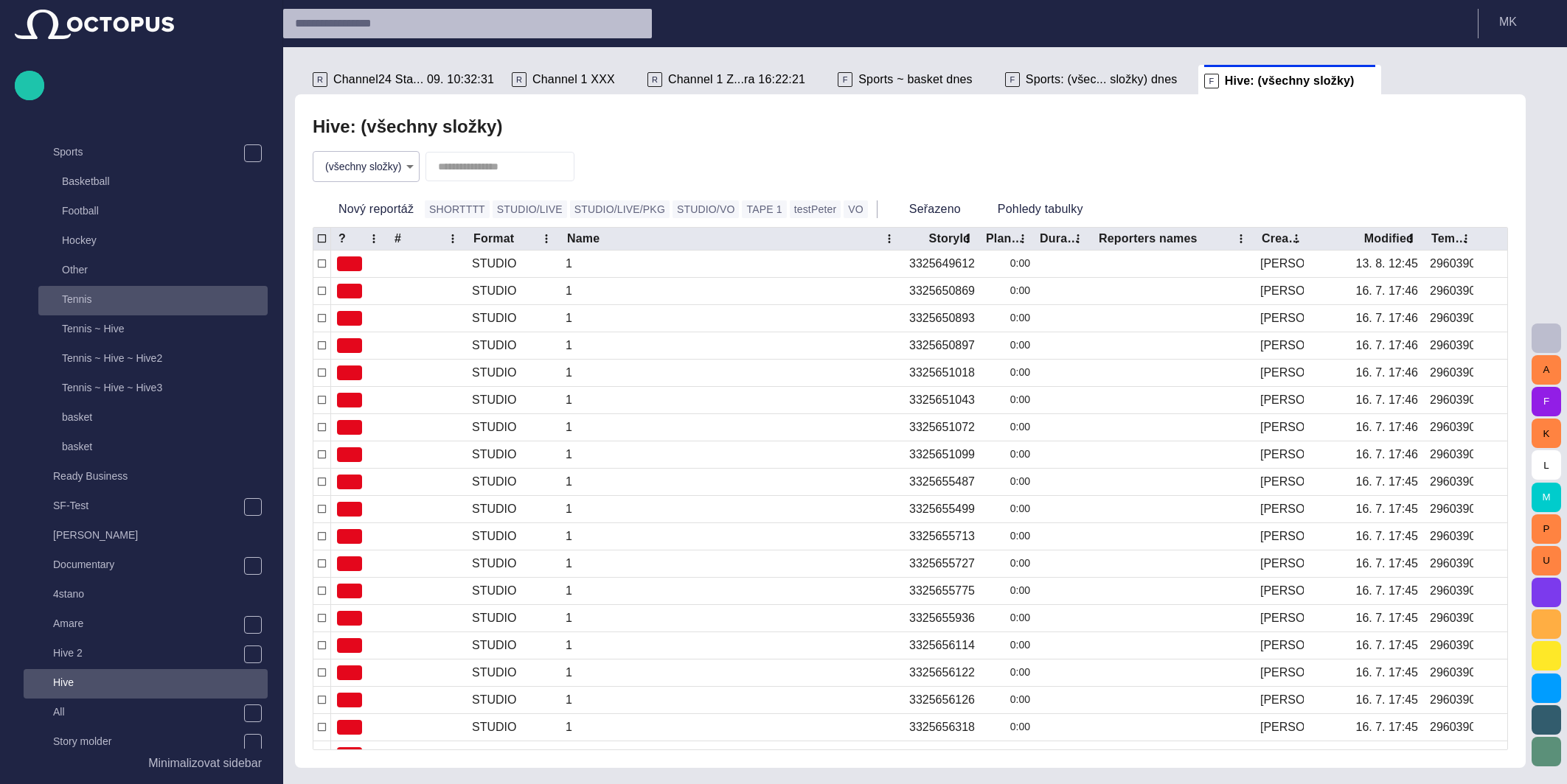
click at [124, 304] on p "Tennis" at bounding box center [165, 299] width 206 height 14
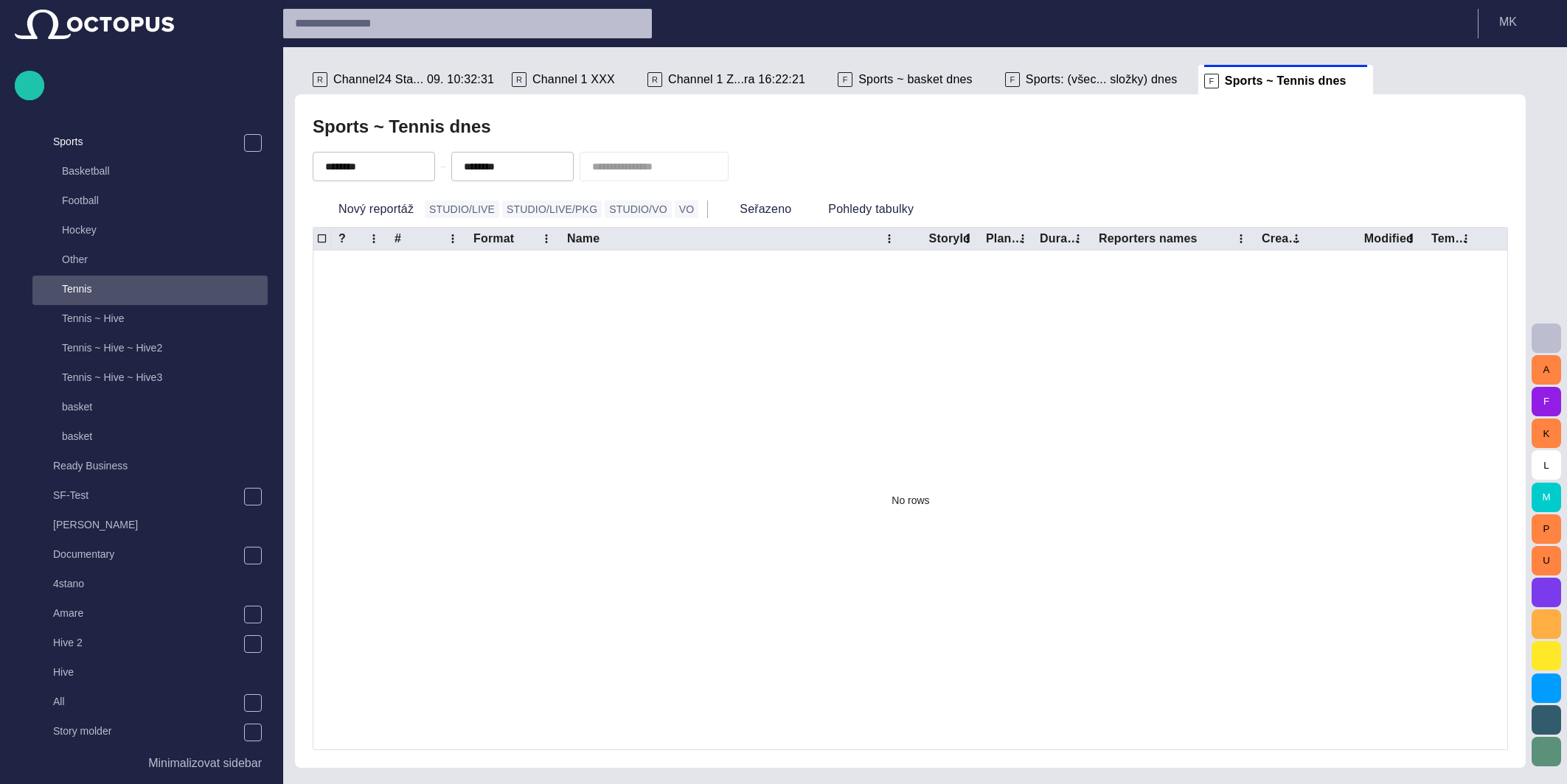
scroll to position [117, 0]
click at [103, 353] on p "Tennis ~ Hive ~ Hive2" at bounding box center [165, 347] width 206 height 14
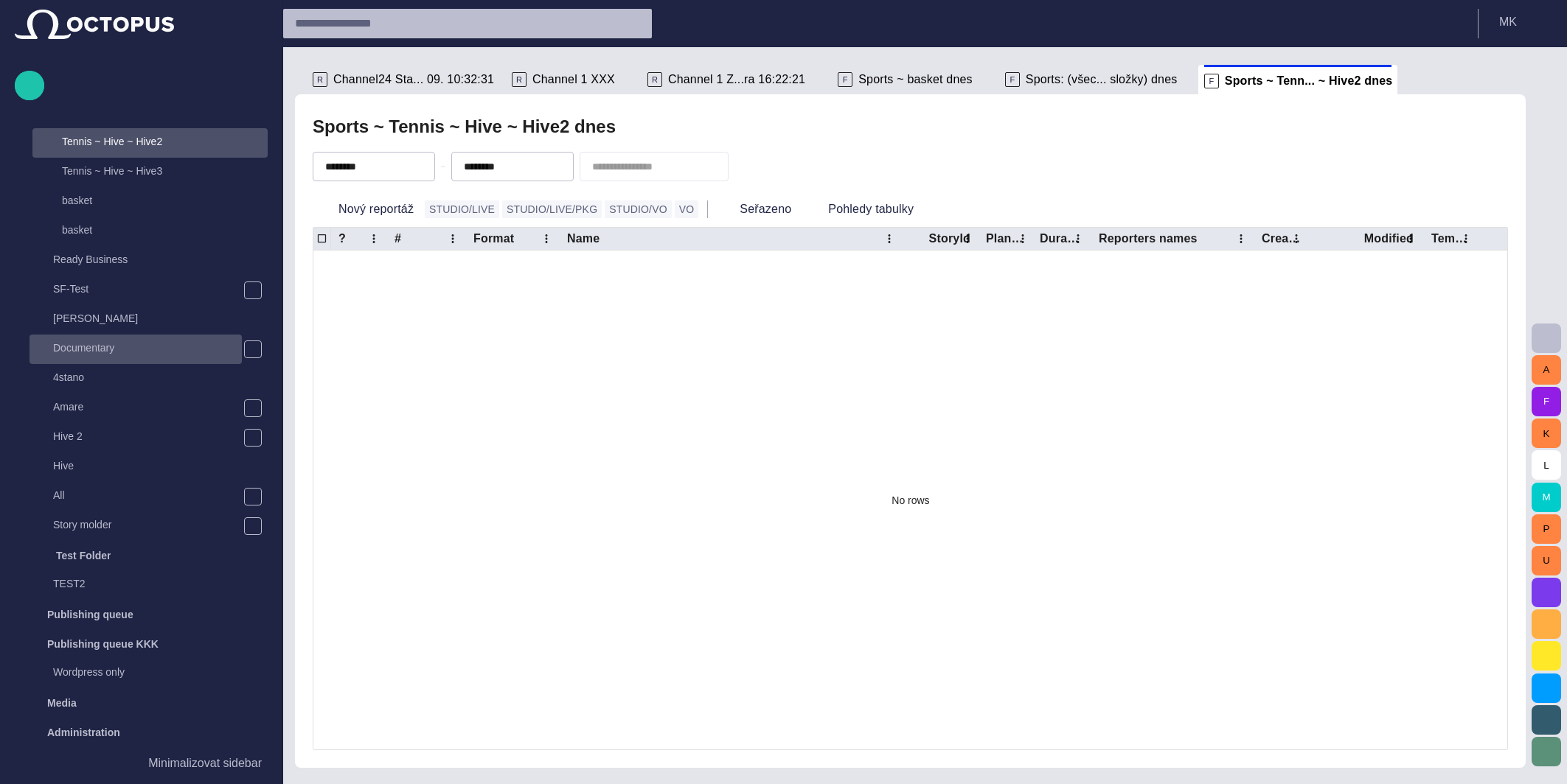
scroll to position [323, 0]
click at [65, 331] on div "[PERSON_NAME]" at bounding box center [148, 319] width 238 height 29
click at [249, 288] on span "main menu" at bounding box center [253, 290] width 12 height 12
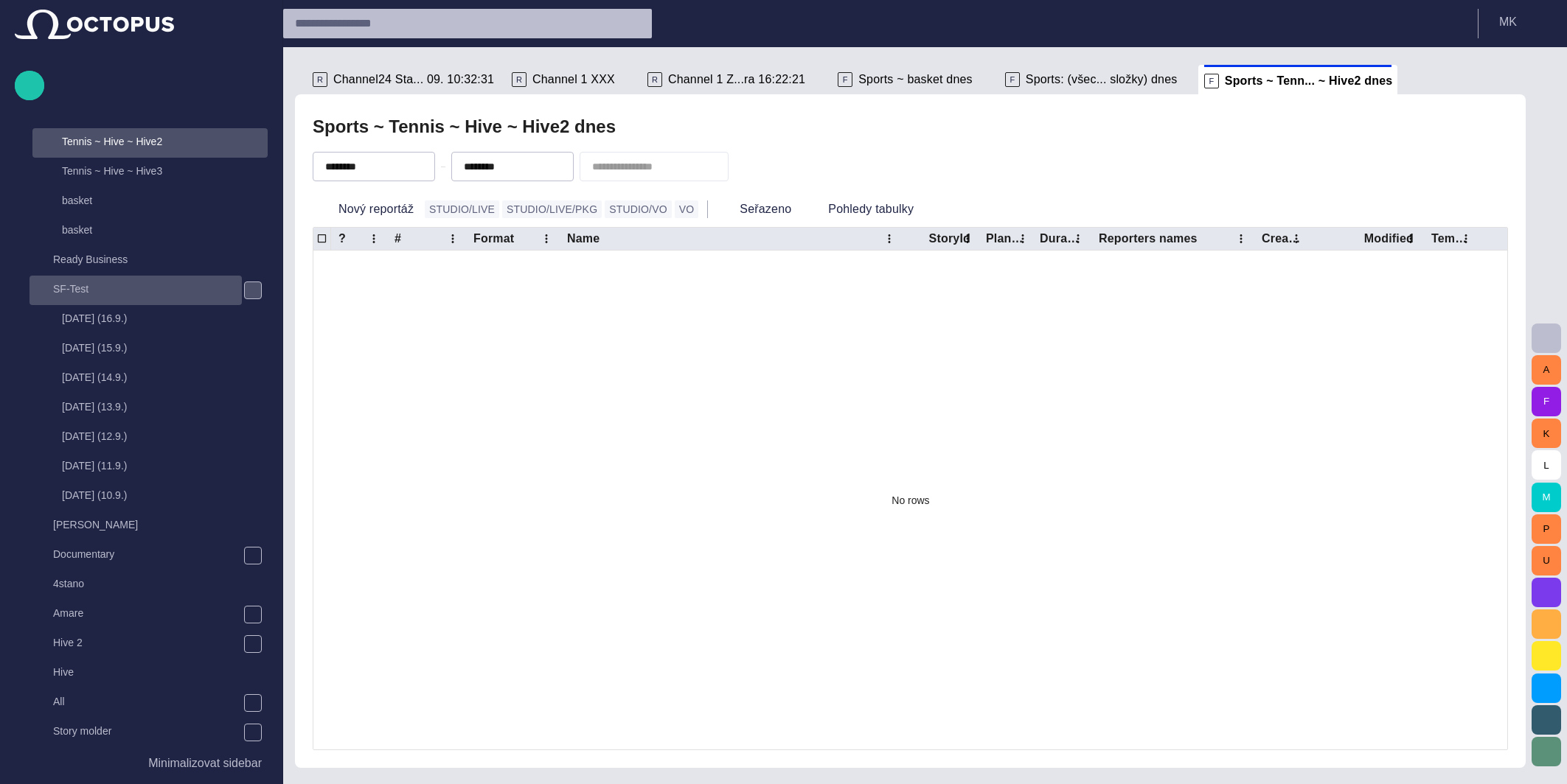
click at [79, 288] on p "SF-Test" at bounding box center [147, 288] width 189 height 14
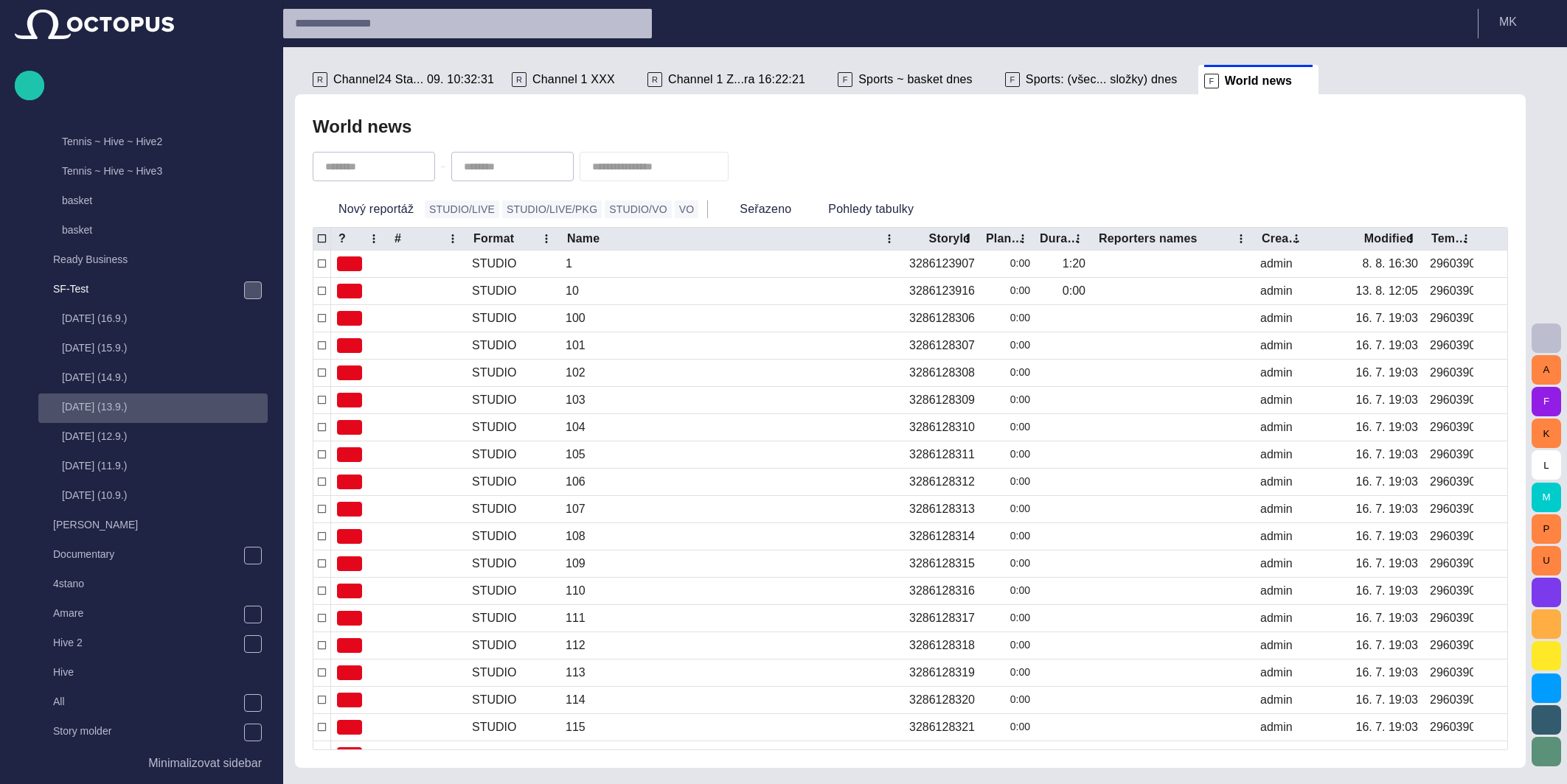
scroll to position [471, 0]
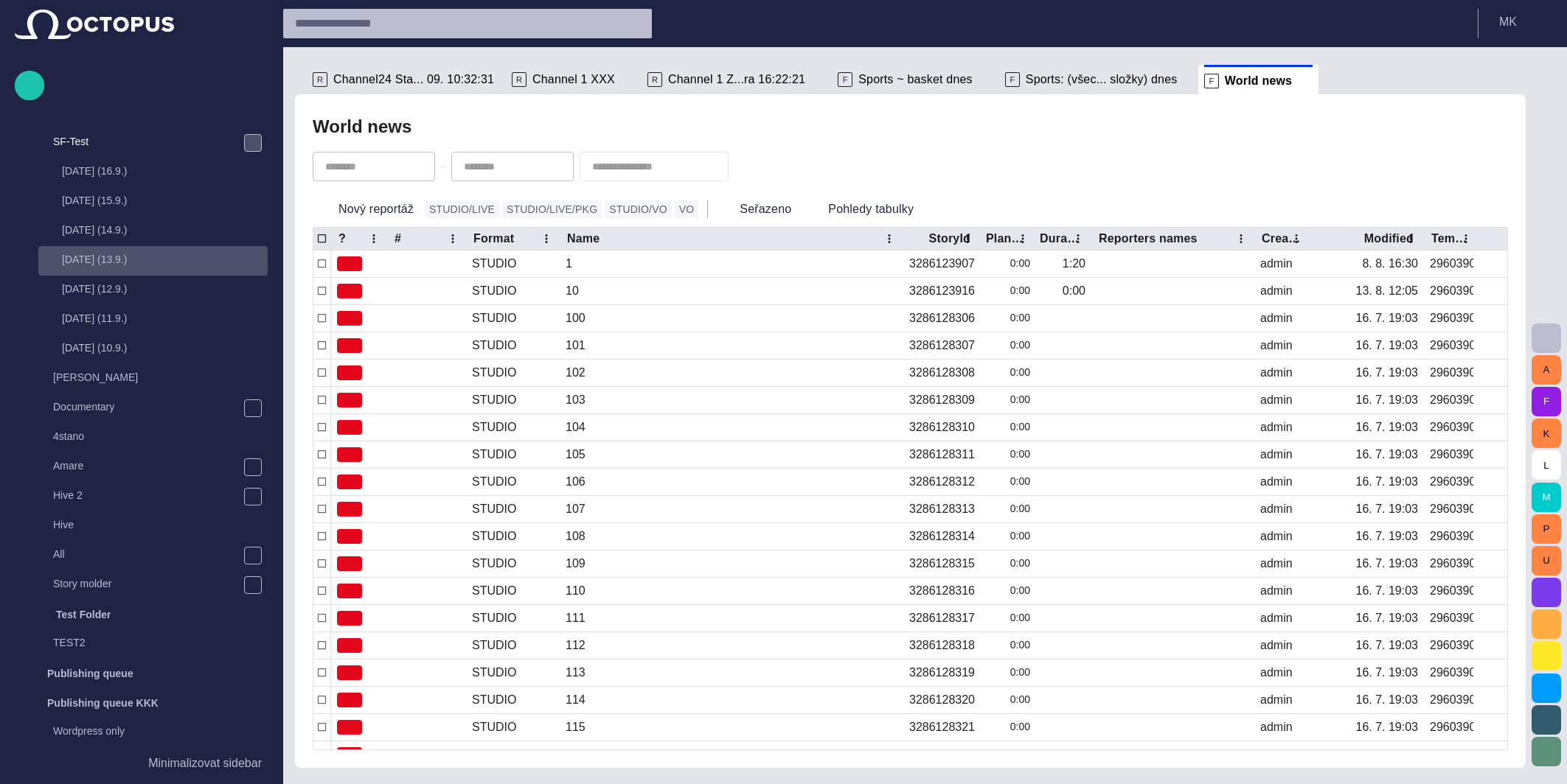
click at [99, 253] on p "[DATE] (13.9.)" at bounding box center [165, 259] width 206 height 14
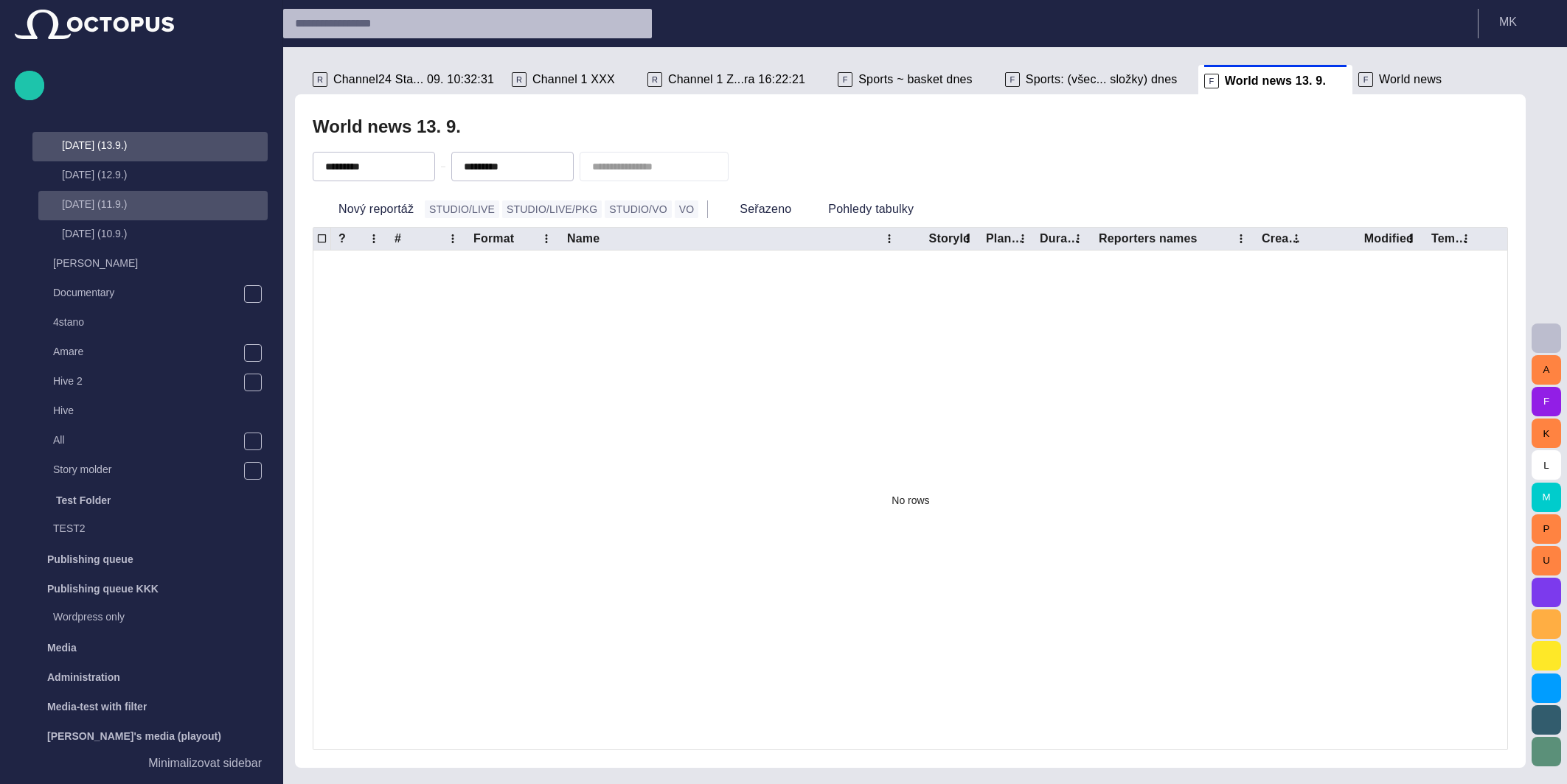
scroll to position [587, 0]
click at [90, 220] on div "[DATE] (10.9.)" at bounding box center [153, 233] width 230 height 29
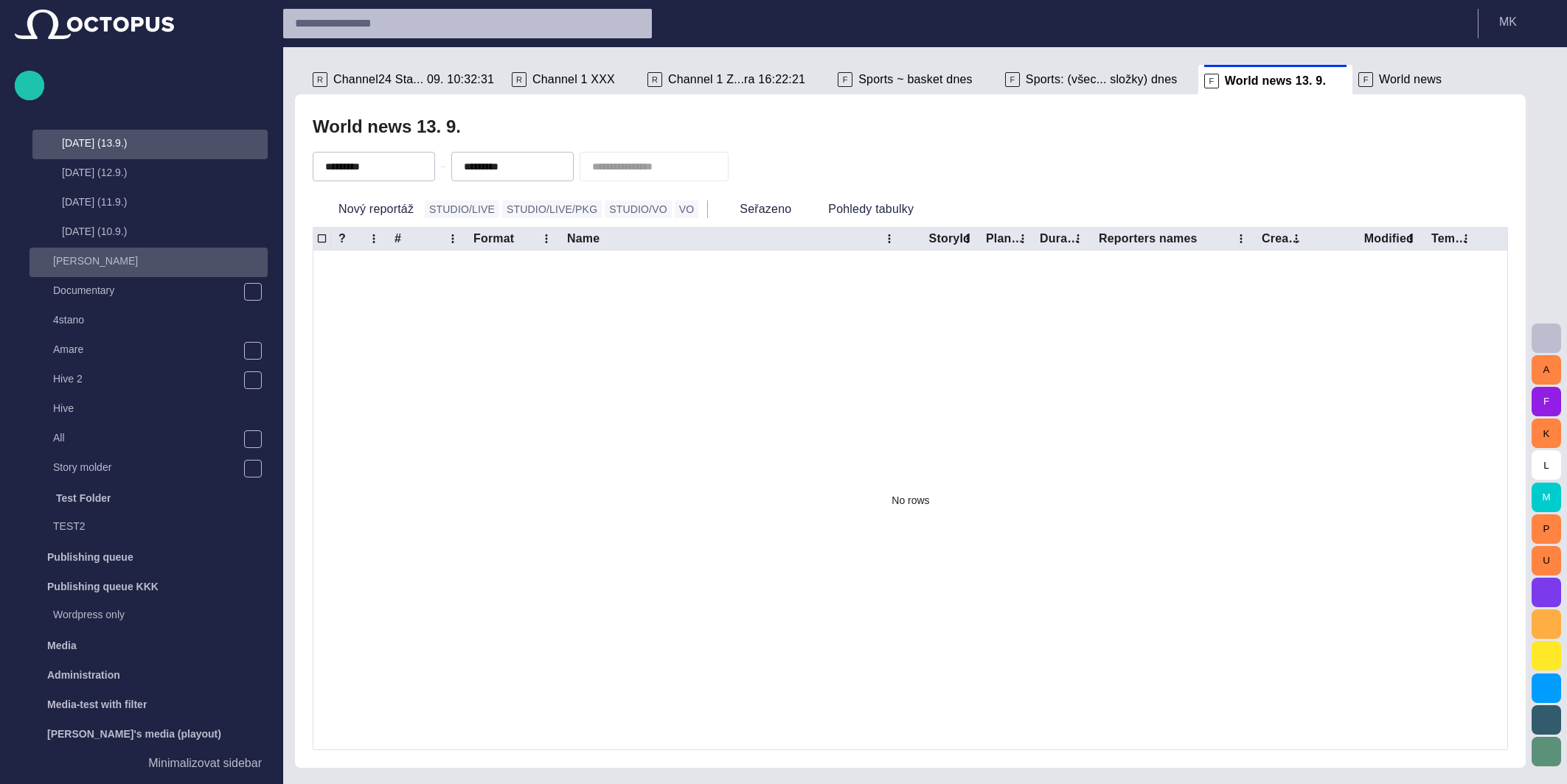
click at [90, 261] on p "[PERSON_NAME]" at bounding box center [160, 261] width 214 height 14
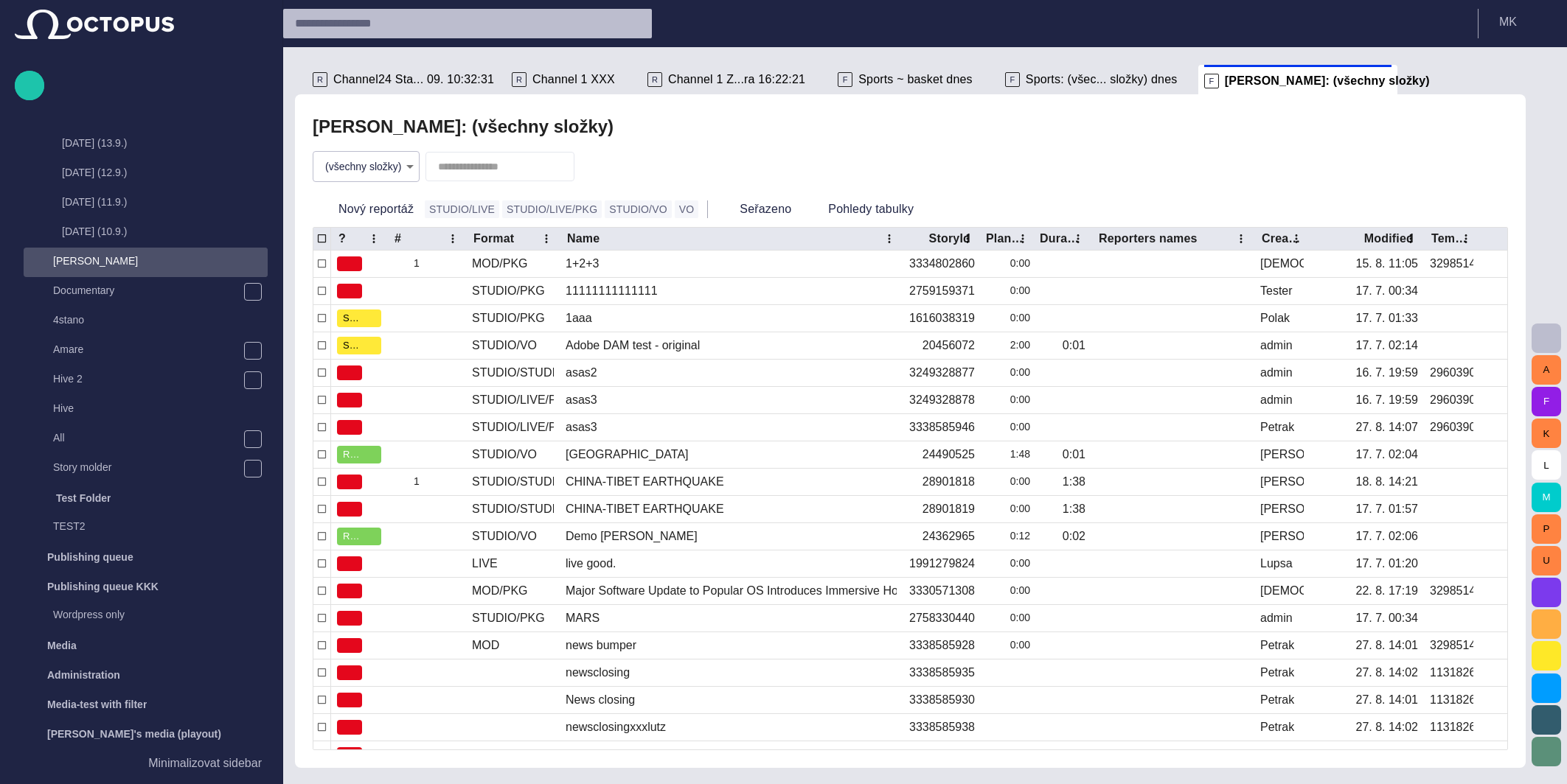
scroll to position [707, 0]
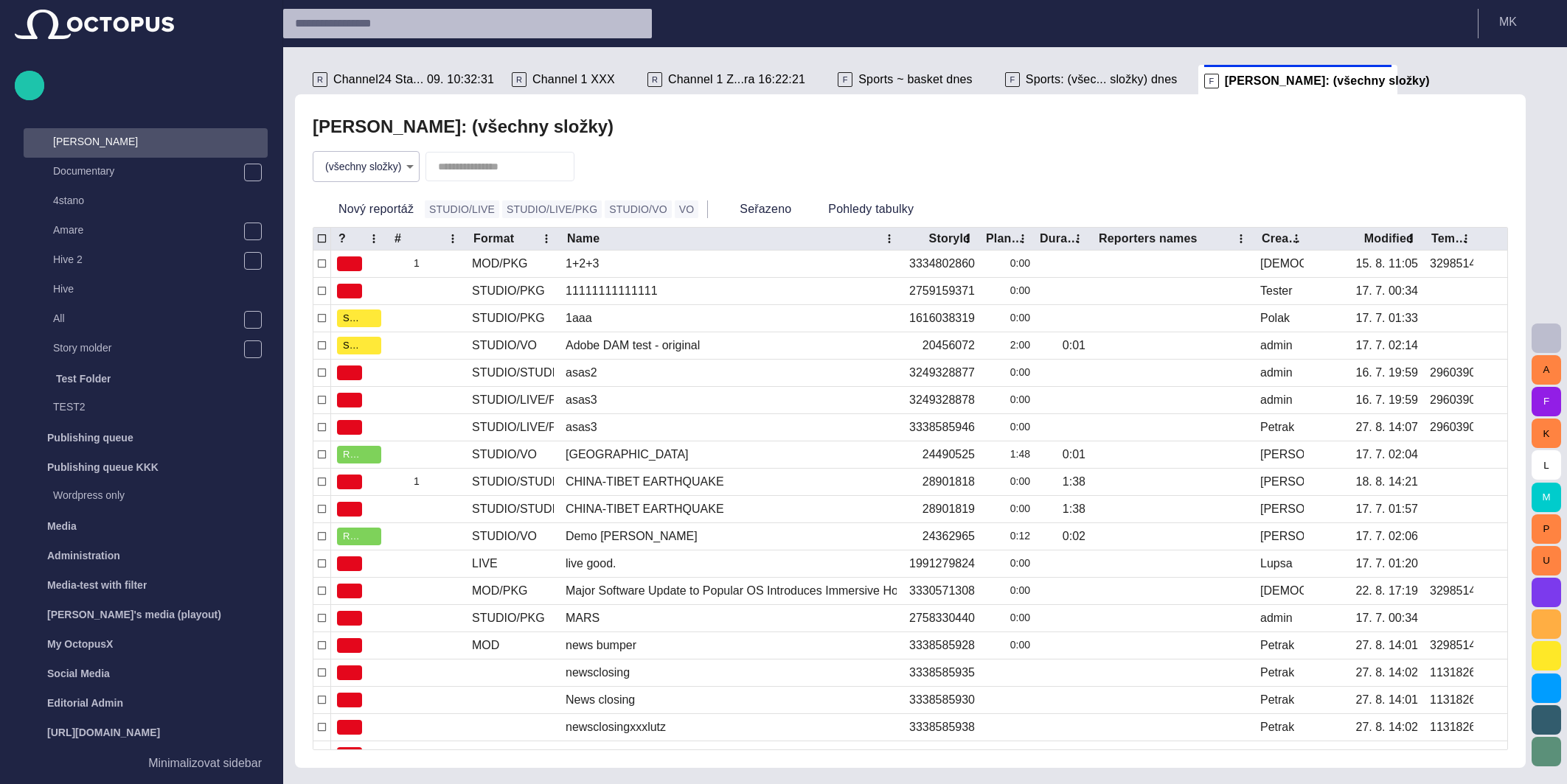
click at [410, 167] on body "Story Rundown Rundowns Story folders Local News Business Sports Basketball Foot…" at bounding box center [784, 392] width 1567 height 784
click at [363, 222] on li "Technology" at bounding box center [366, 227] width 111 height 26
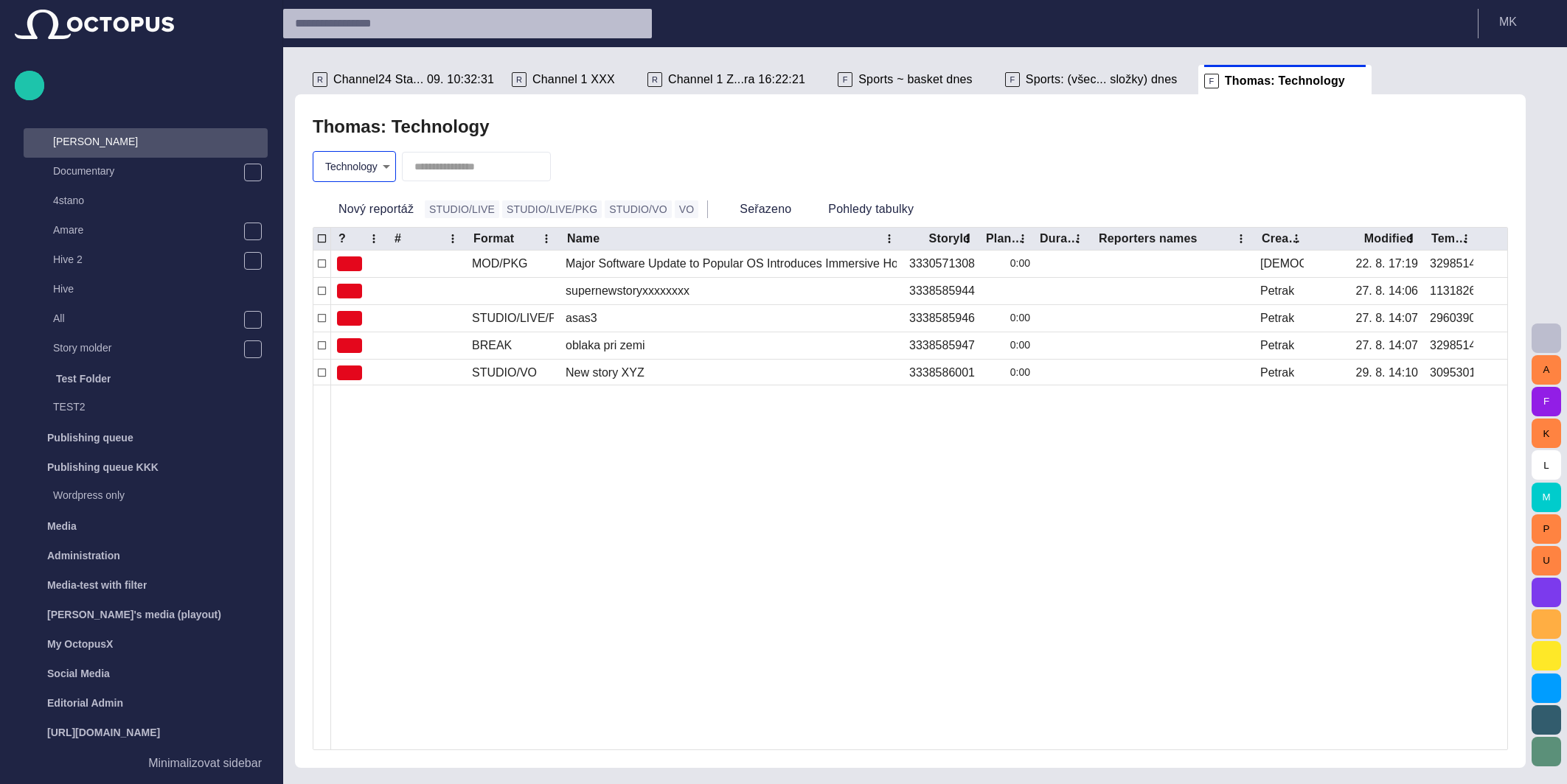
click at [572, 163] on span "button" at bounding box center [571, 167] width 14 height 14
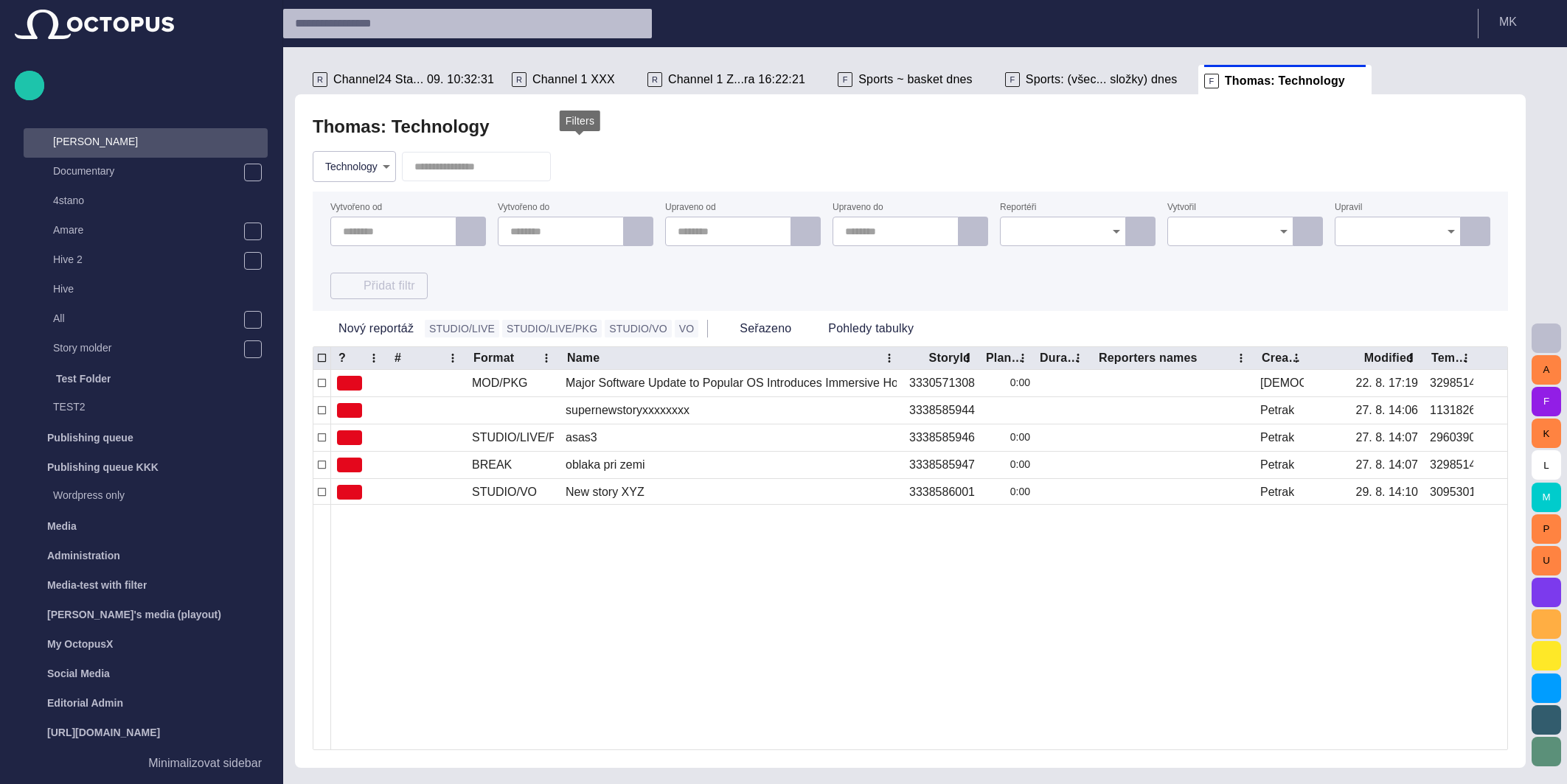
click at [572, 163] on span "button" at bounding box center [571, 167] width 14 height 14
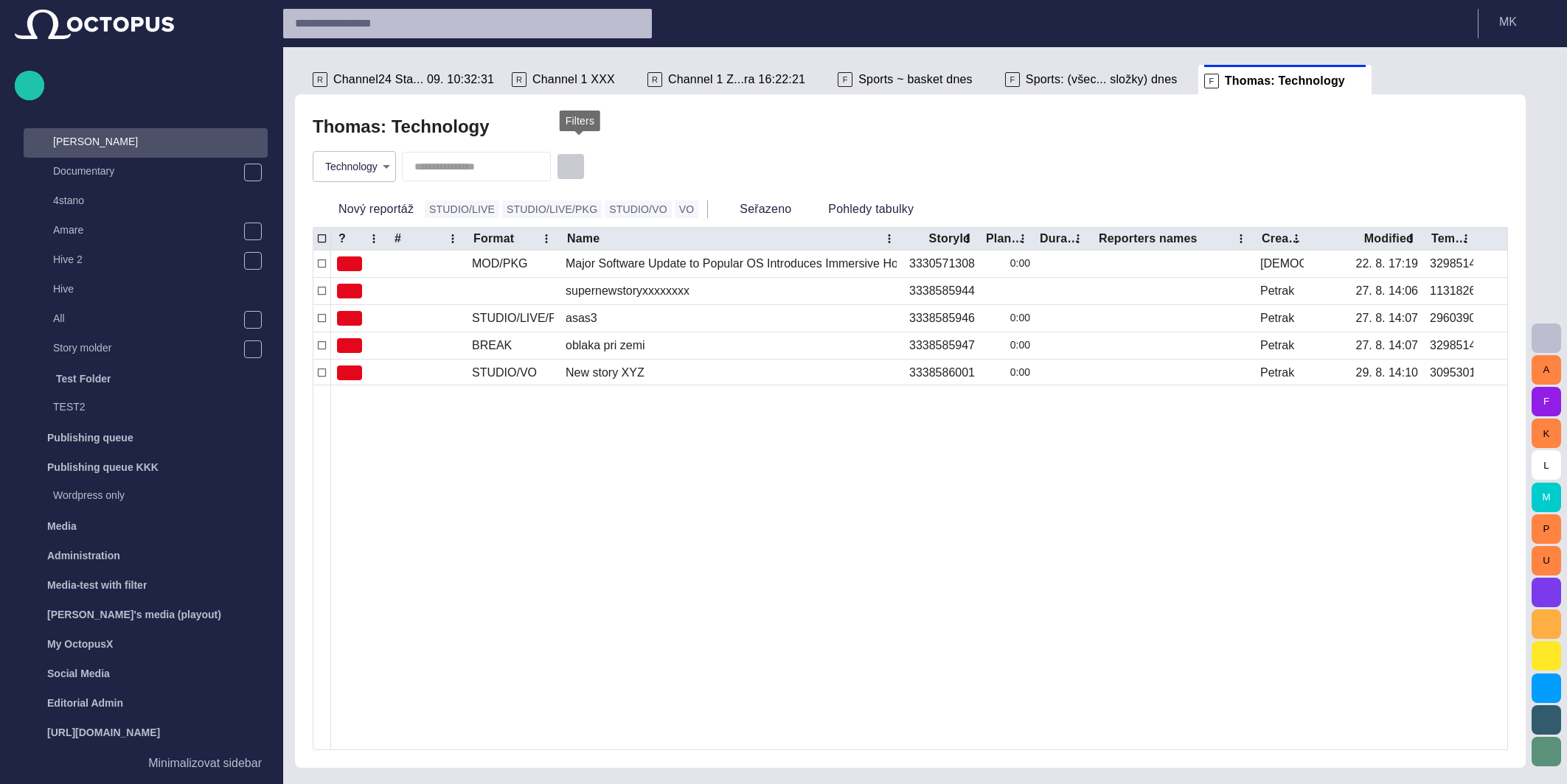
click at [572, 163] on span "button" at bounding box center [571, 167] width 14 height 14
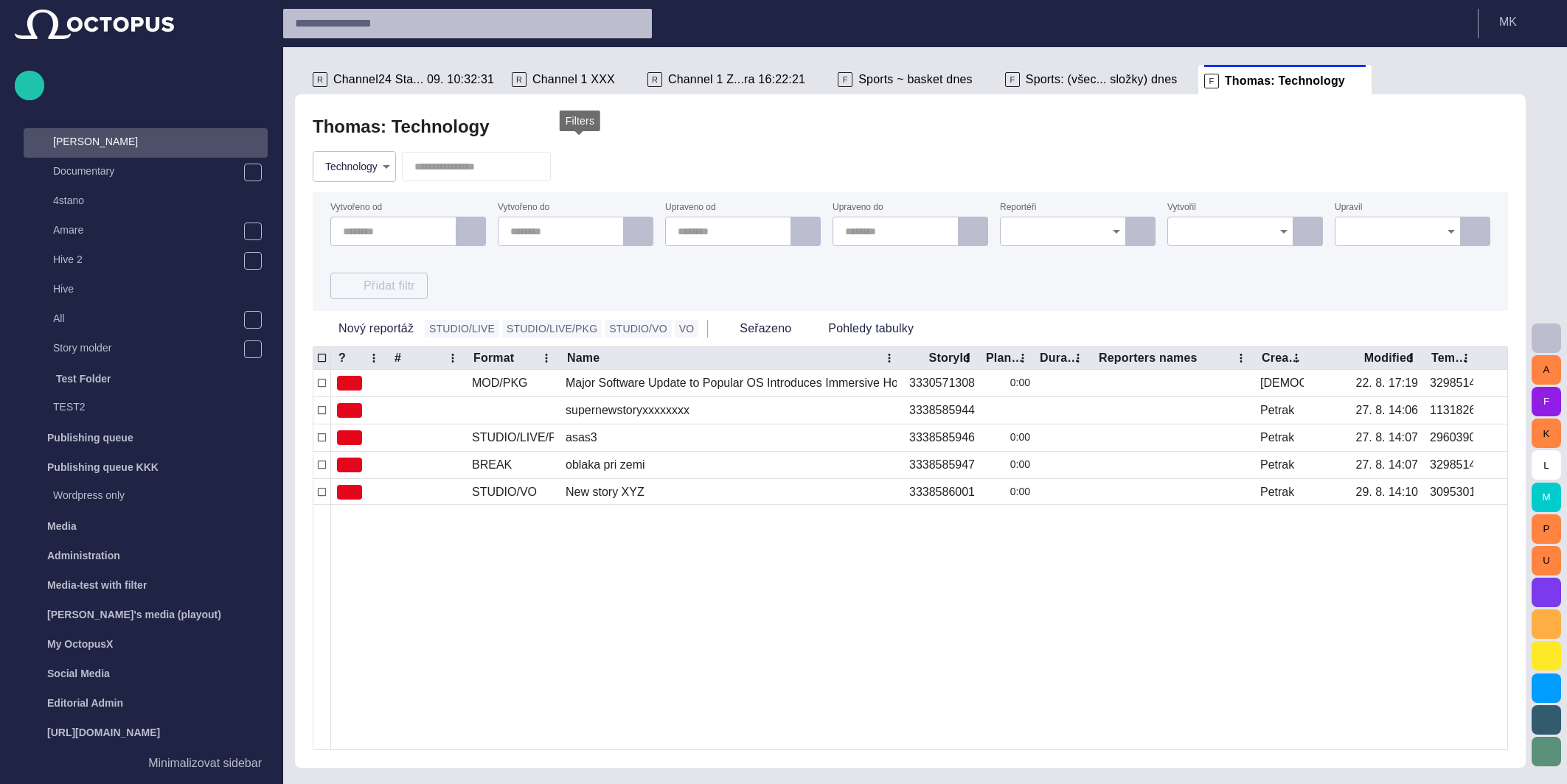
click at [572, 163] on span "button" at bounding box center [571, 167] width 14 height 14
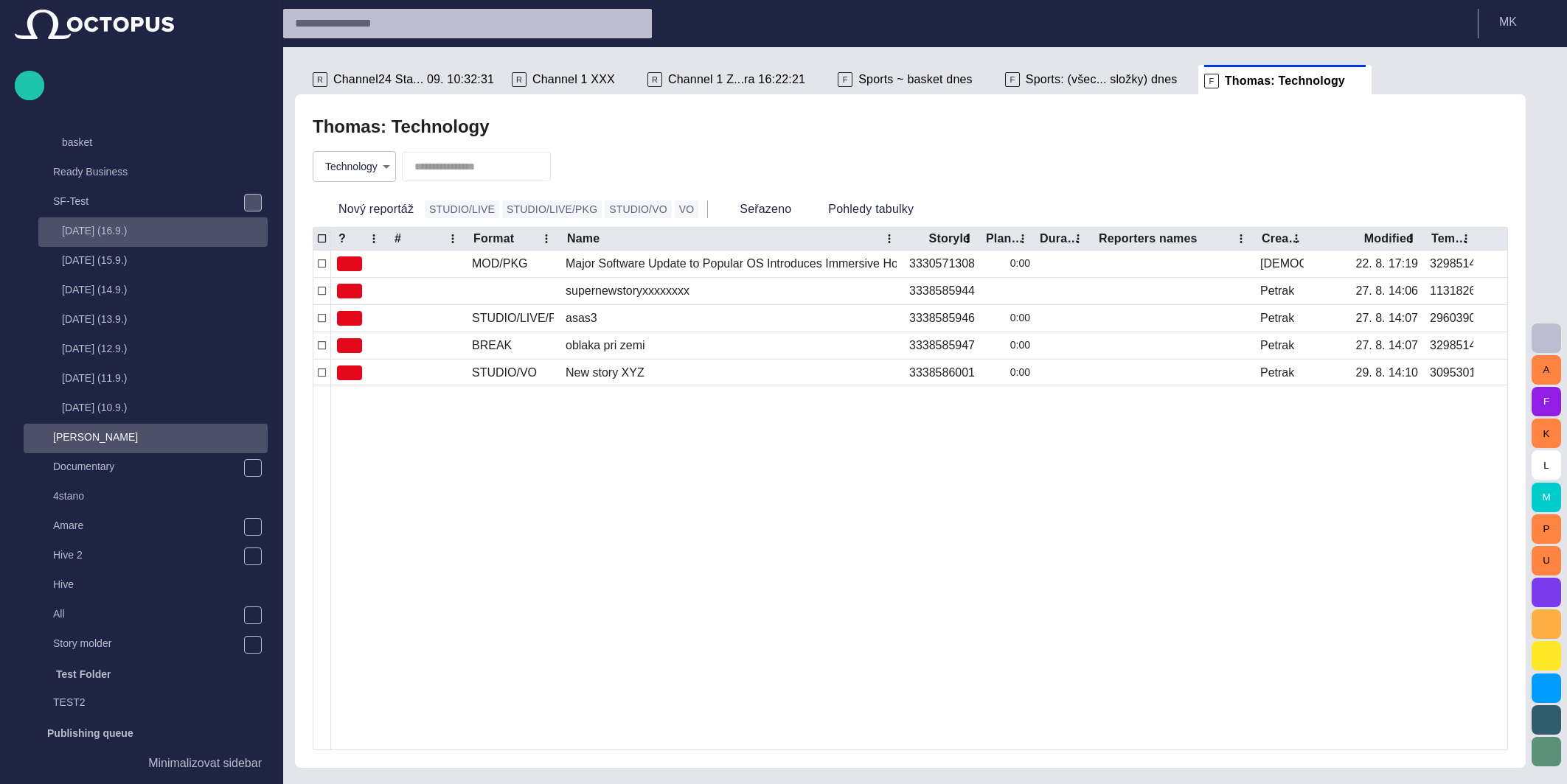
scroll to position [451, 0]
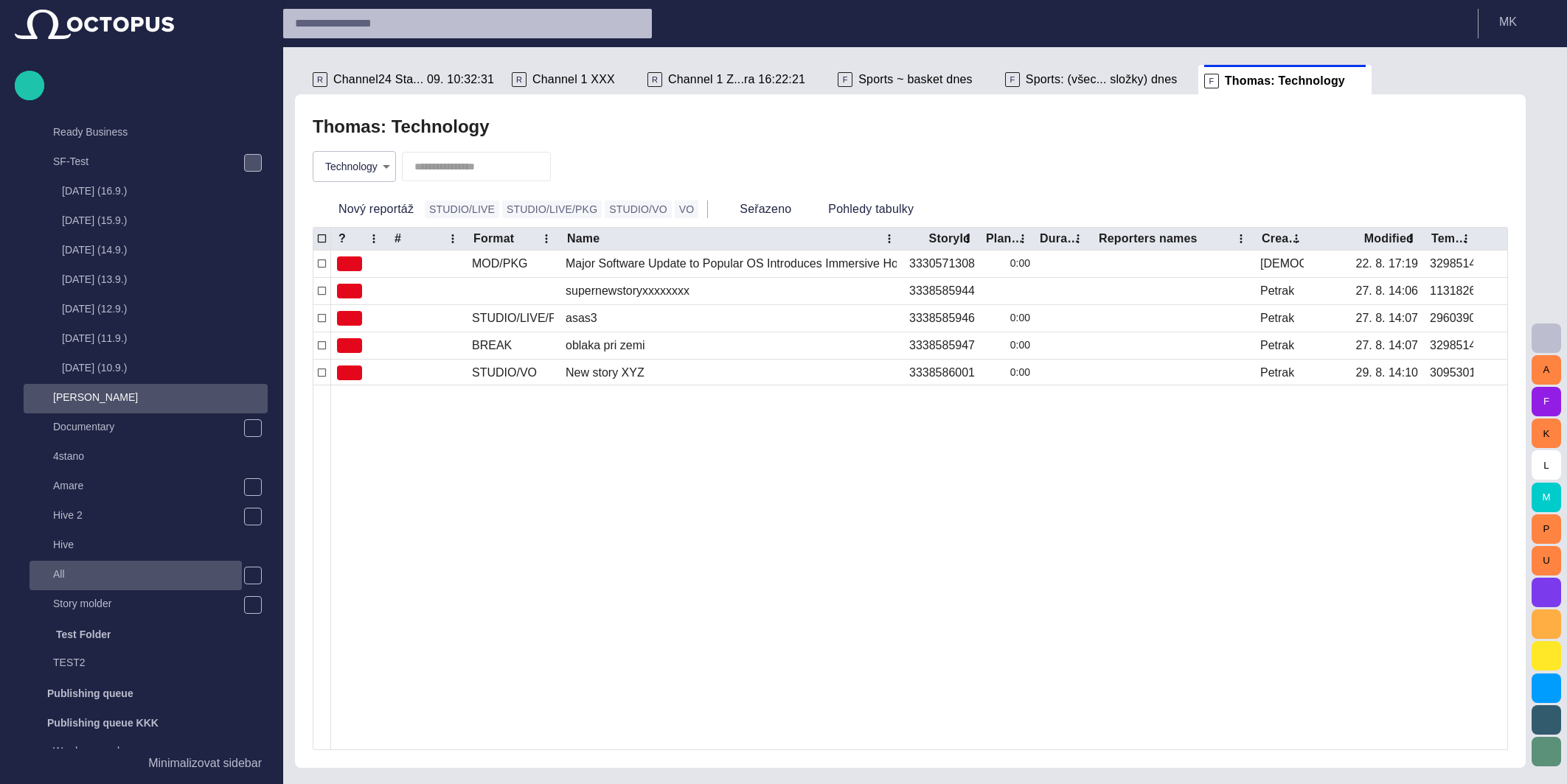
click at [159, 569] on p "All" at bounding box center [147, 574] width 189 height 14
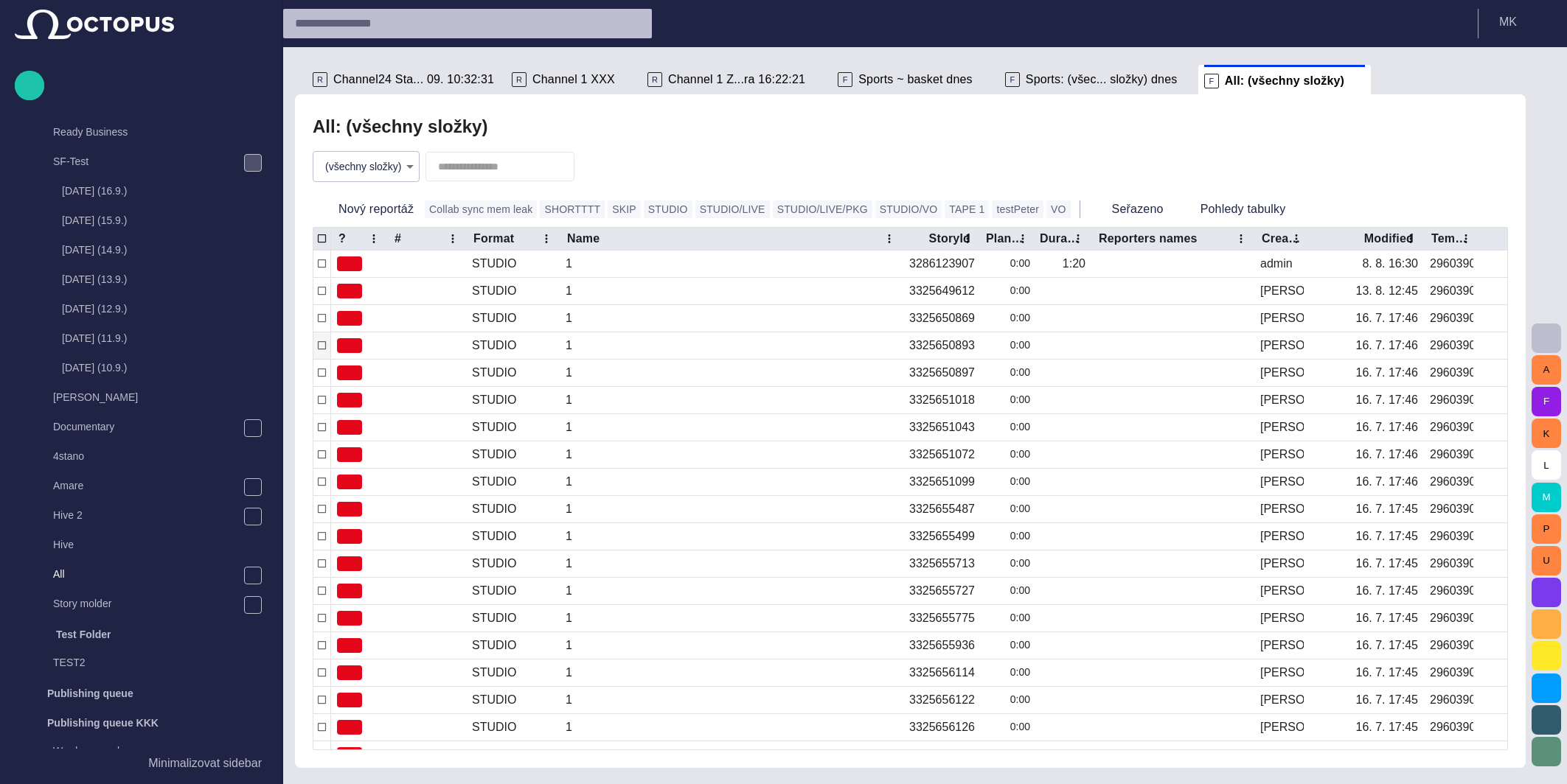
type input "*"
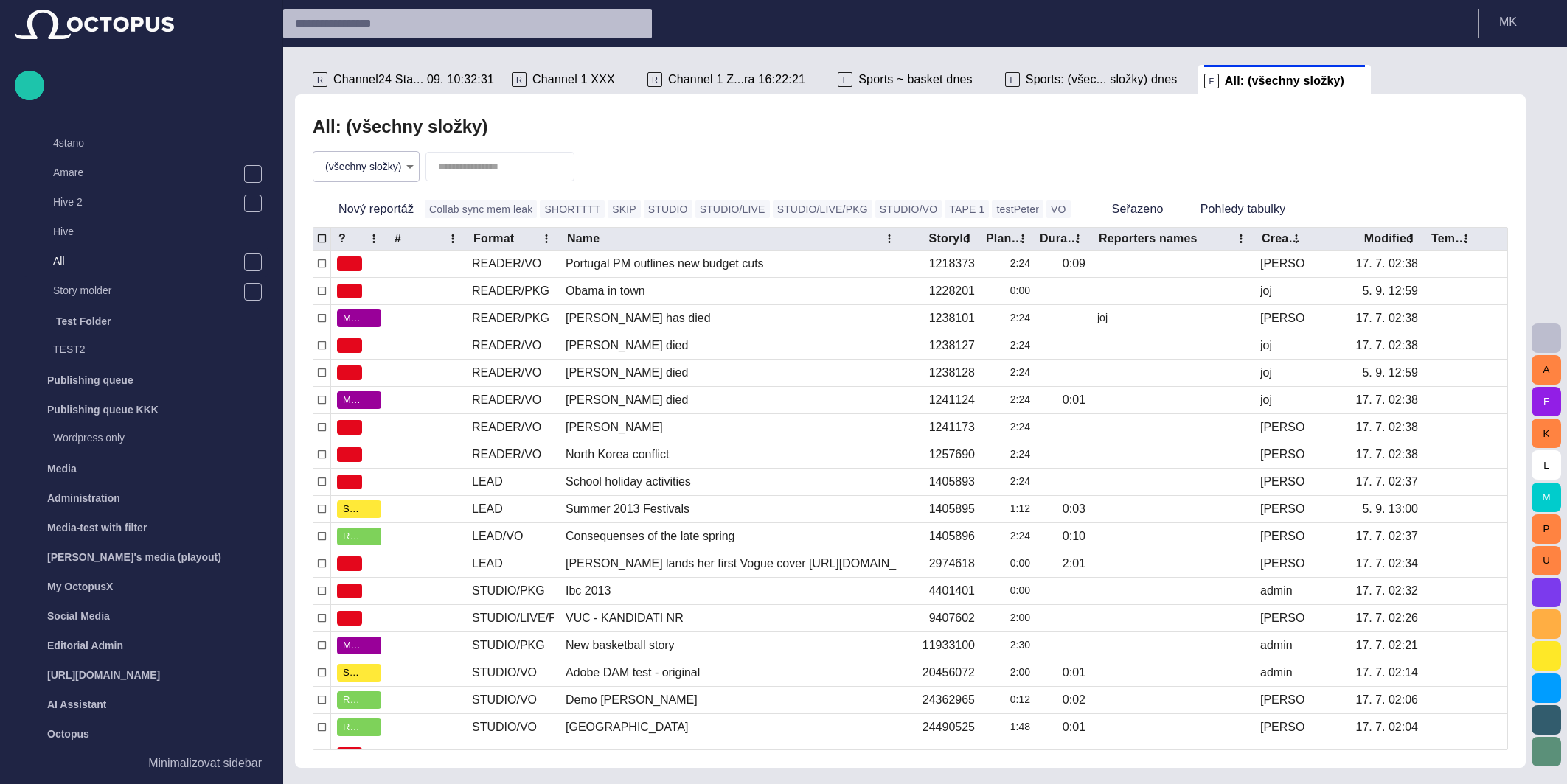
scroll to position [764, 0]
